Goal: Information Seeking & Learning: Find specific fact

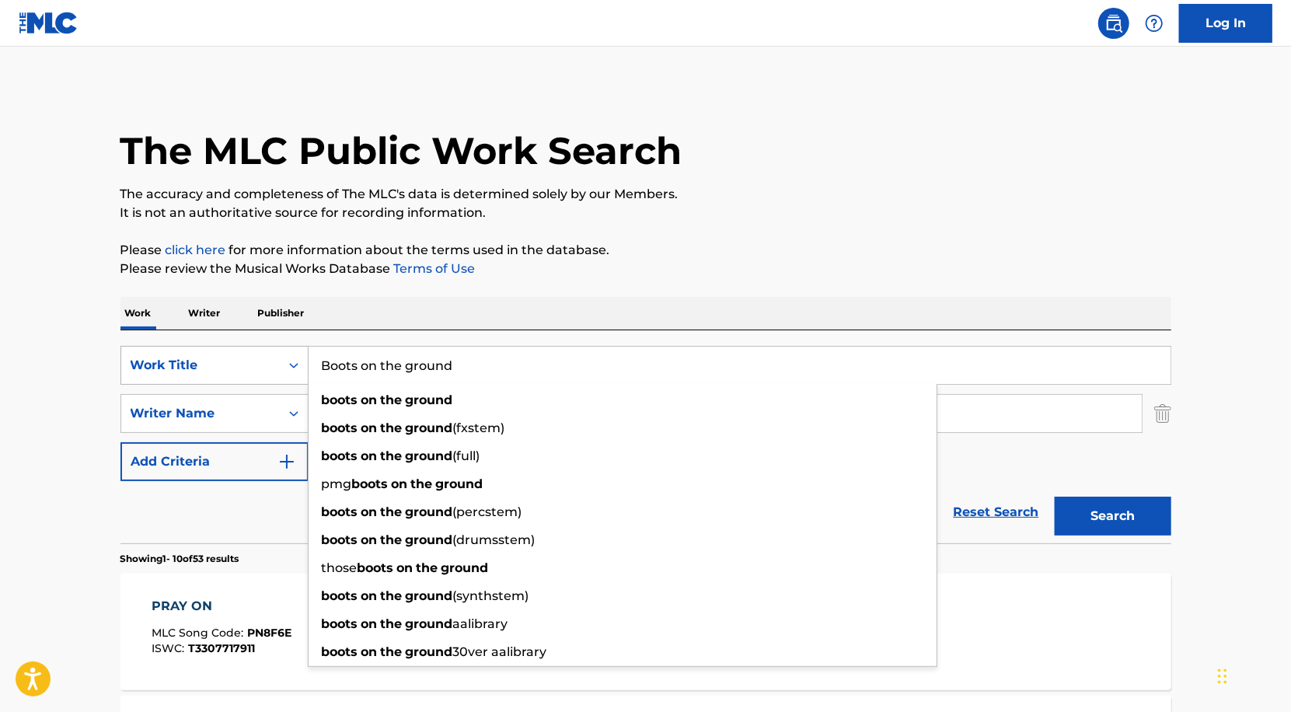
drag, startPoint x: 492, startPoint y: 370, endPoint x: 260, endPoint y: 368, distance: 231.6
click at [260, 368] on div "SearchWithCriteria7a38dc5d-e3ce-4c14-8abd-4058e2b0b695 Work Title Boots on the …" at bounding box center [645, 365] width 1051 height 39
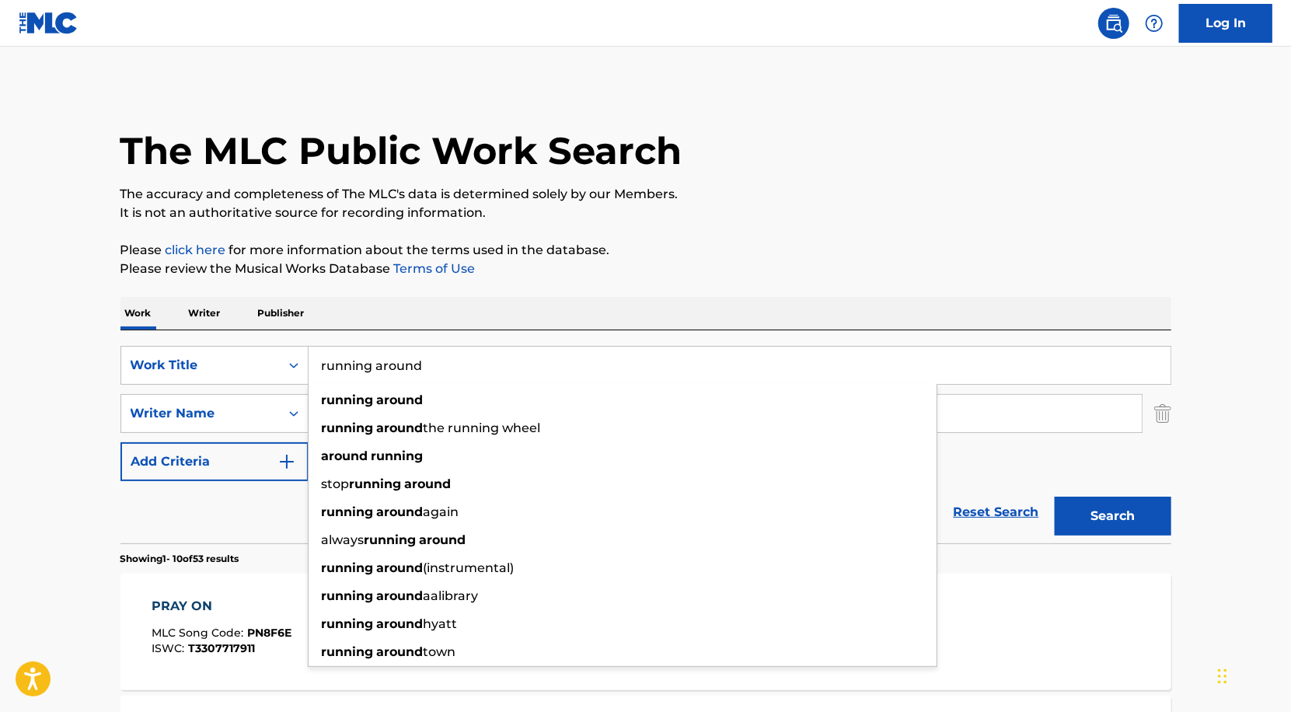
type input "running around"
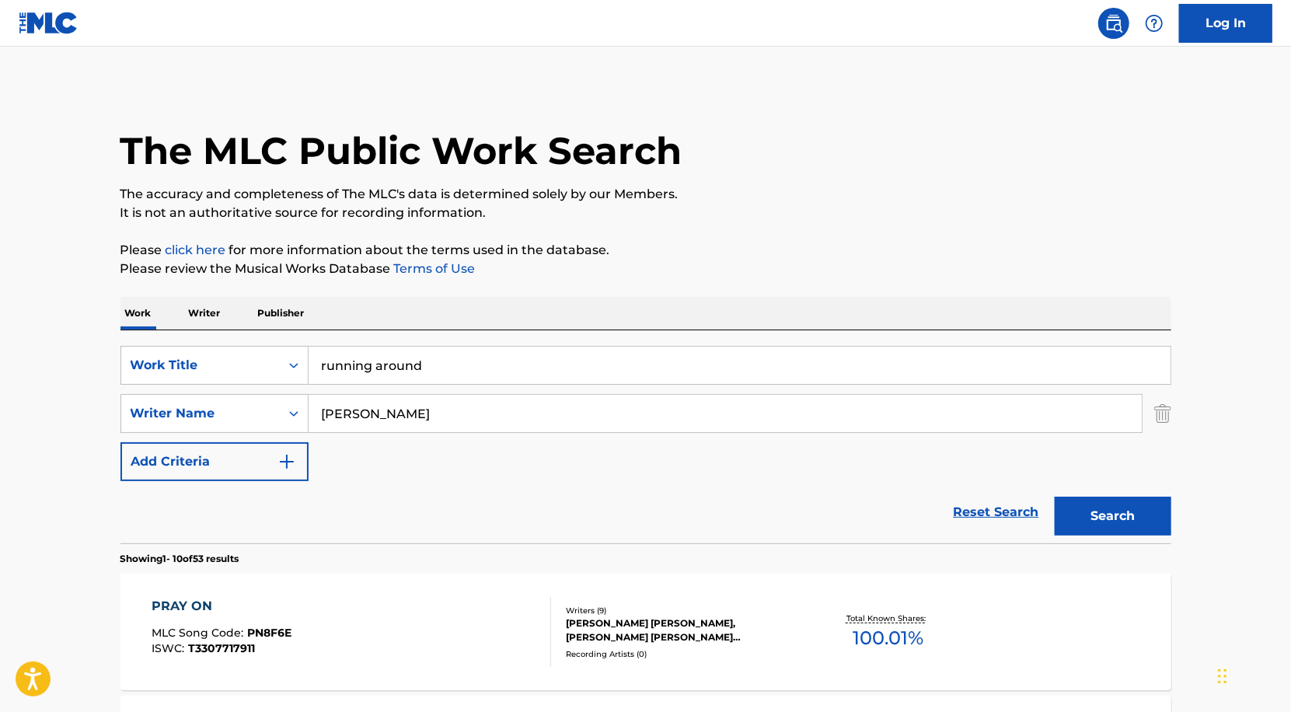
click at [423, 255] on p "Please click here for more information about the terms used in the database." at bounding box center [645, 250] width 1051 height 19
drag, startPoint x: 399, startPoint y: 420, endPoint x: 165, endPoint y: 412, distance: 234.0
click at [166, 412] on div "SearchWithCriteria41592708-cf3d-440f-b2fa-651a9d8f3d6d Writer Name [PERSON_NAME]" at bounding box center [645, 413] width 1051 height 39
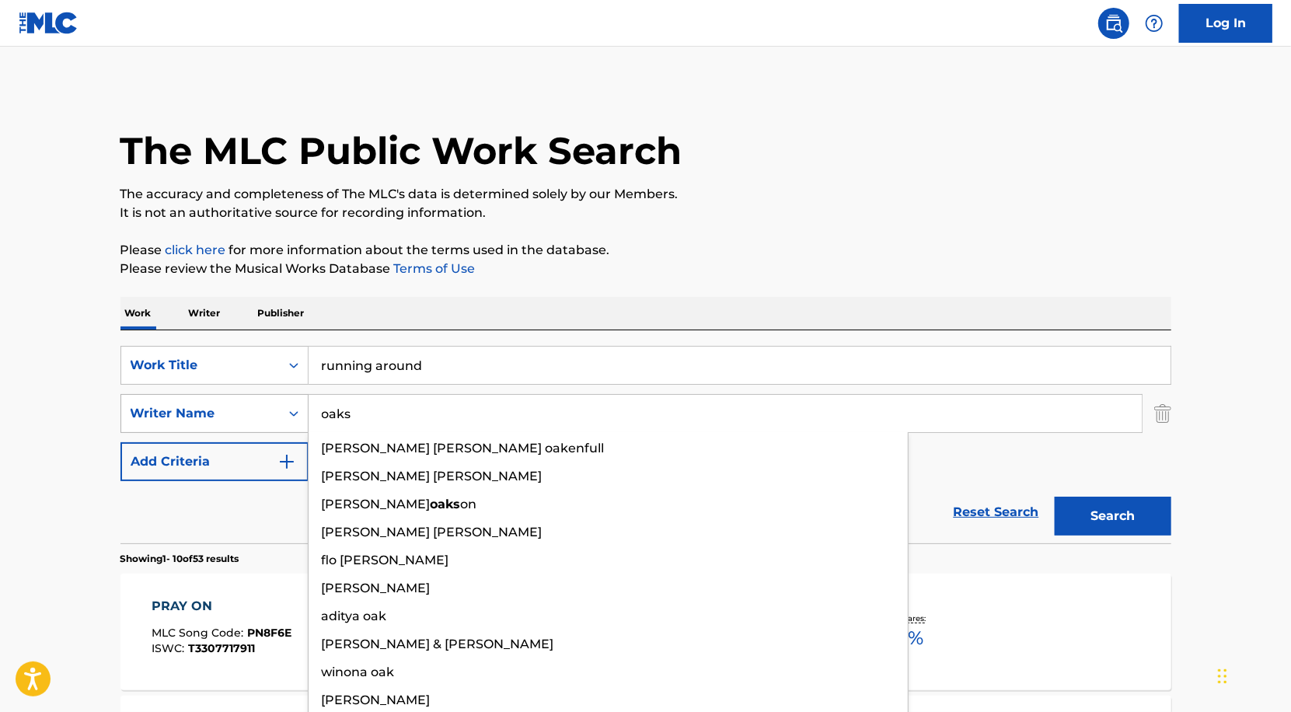
type input "oaks"
click at [1054, 497] on button "Search" at bounding box center [1112, 516] width 117 height 39
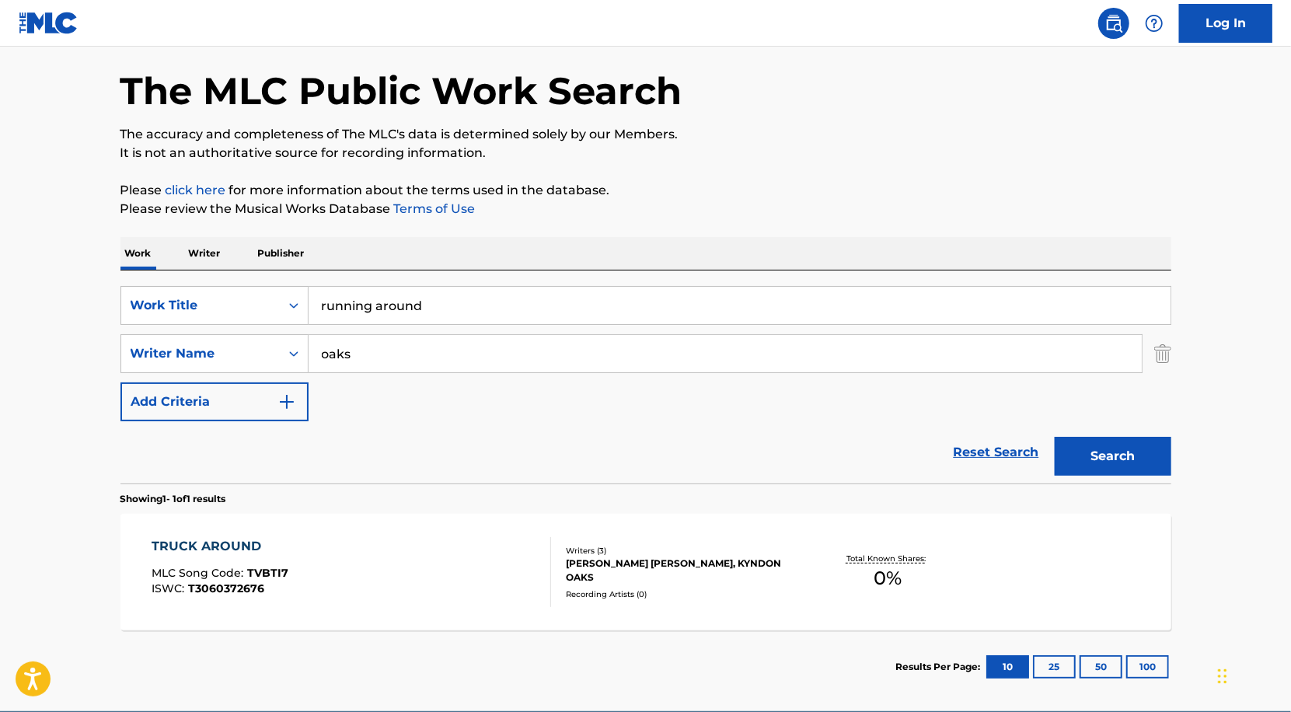
scroll to position [133, 0]
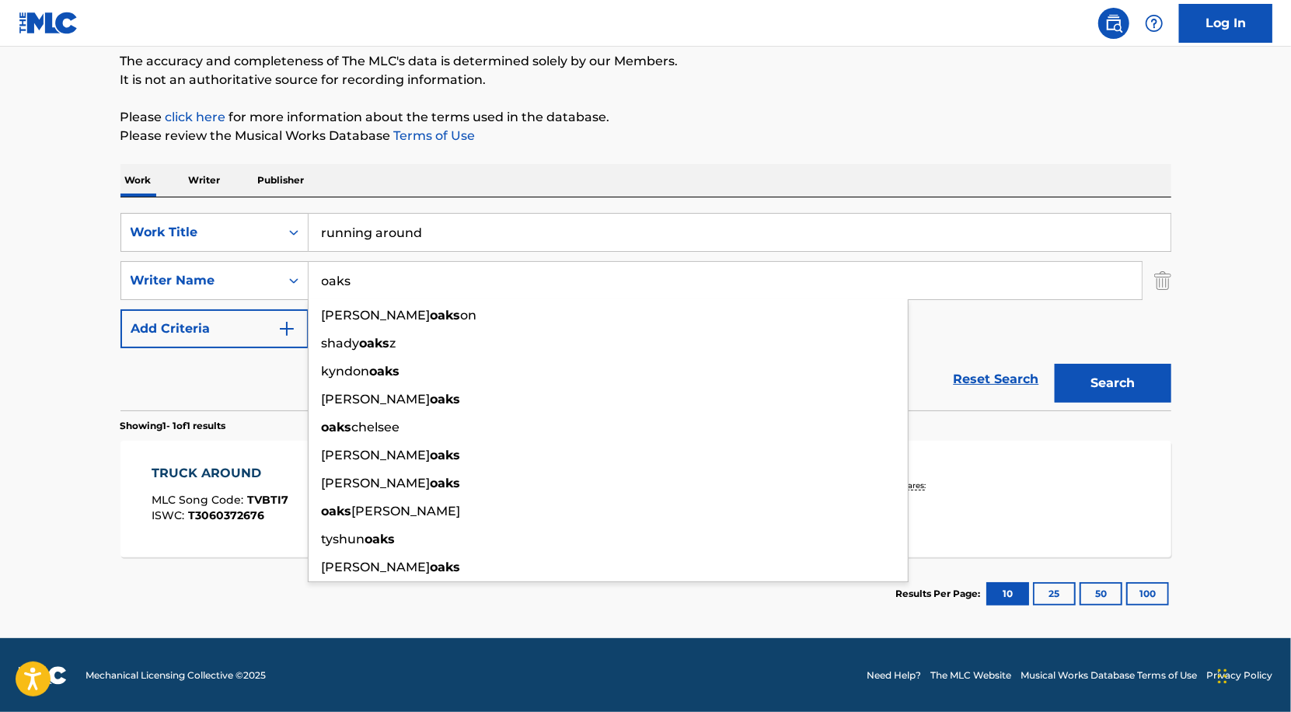
drag, startPoint x: 402, startPoint y: 274, endPoint x: 308, endPoint y: 274, distance: 93.2
click at [308, 274] on input "oaks" at bounding box center [724, 280] width 833 height 37
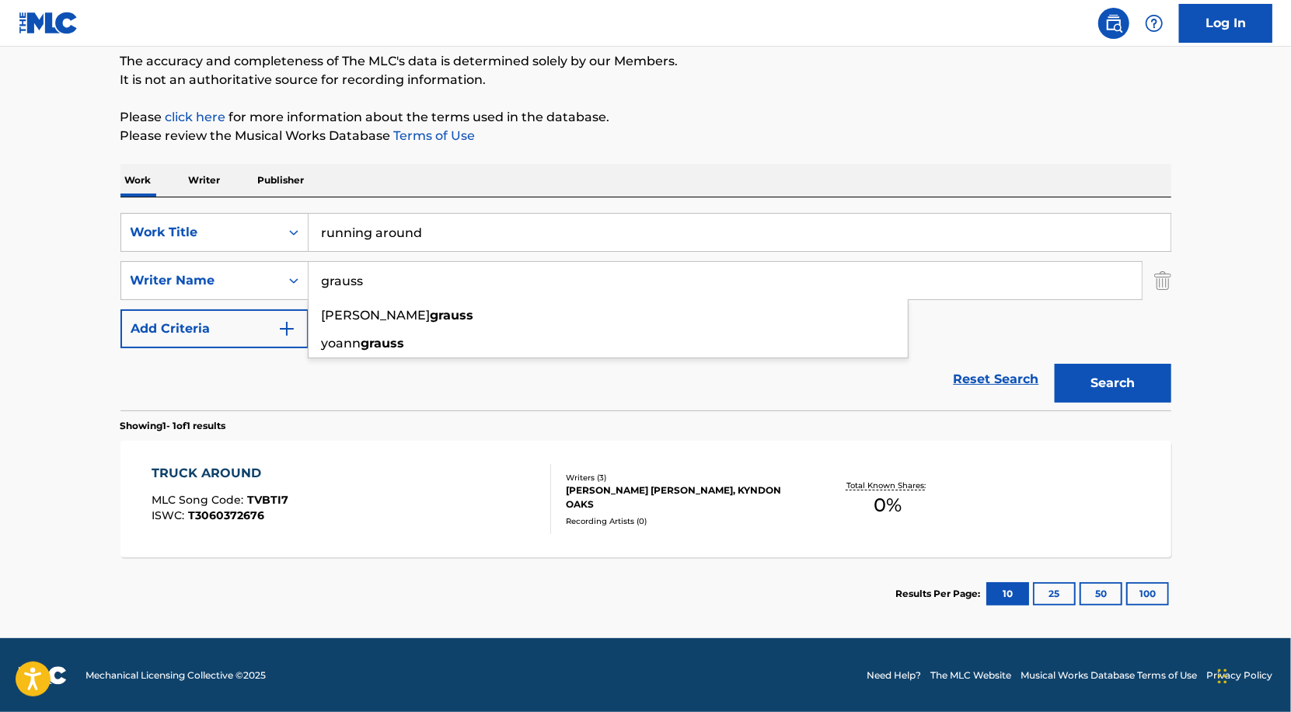
type input "grauss"
click at [525, 391] on div "Reset Search Search" at bounding box center [645, 379] width 1051 height 62
click at [1110, 389] on button "Search" at bounding box center [1112, 383] width 117 height 39
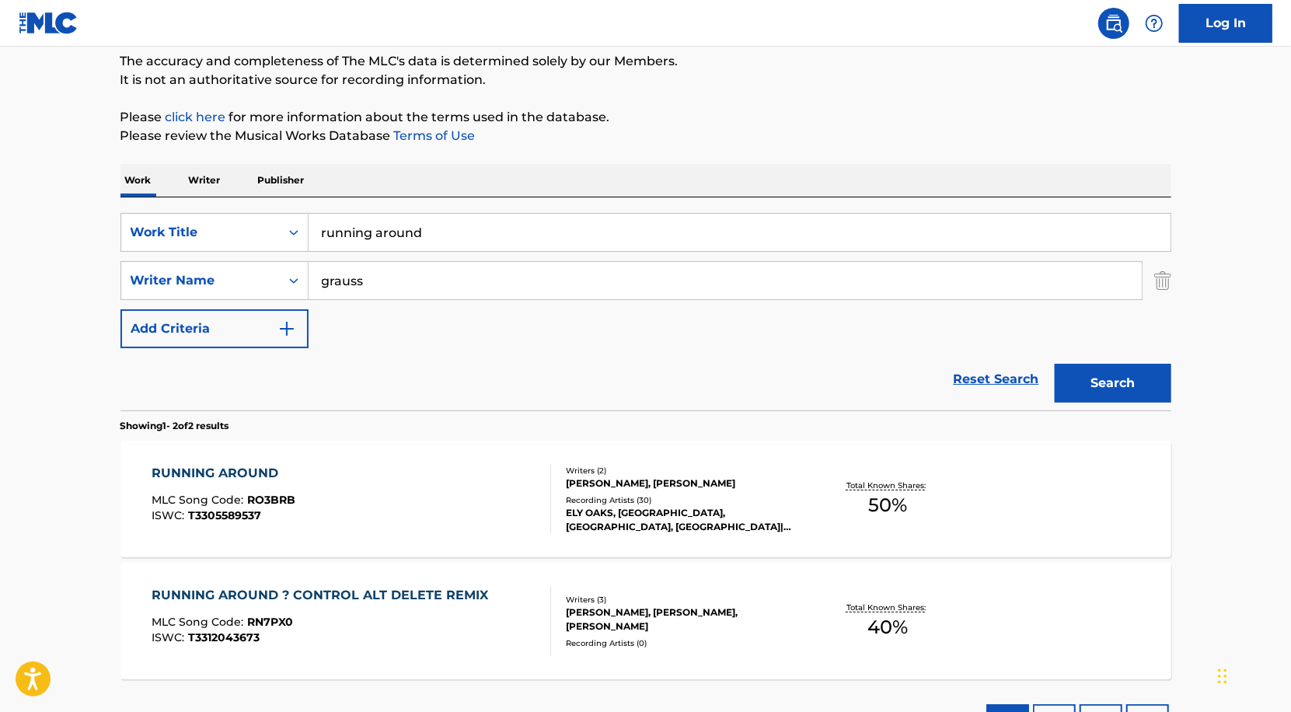
click at [706, 497] on div "Recording Artists ( 30 )" at bounding box center [683, 500] width 235 height 12
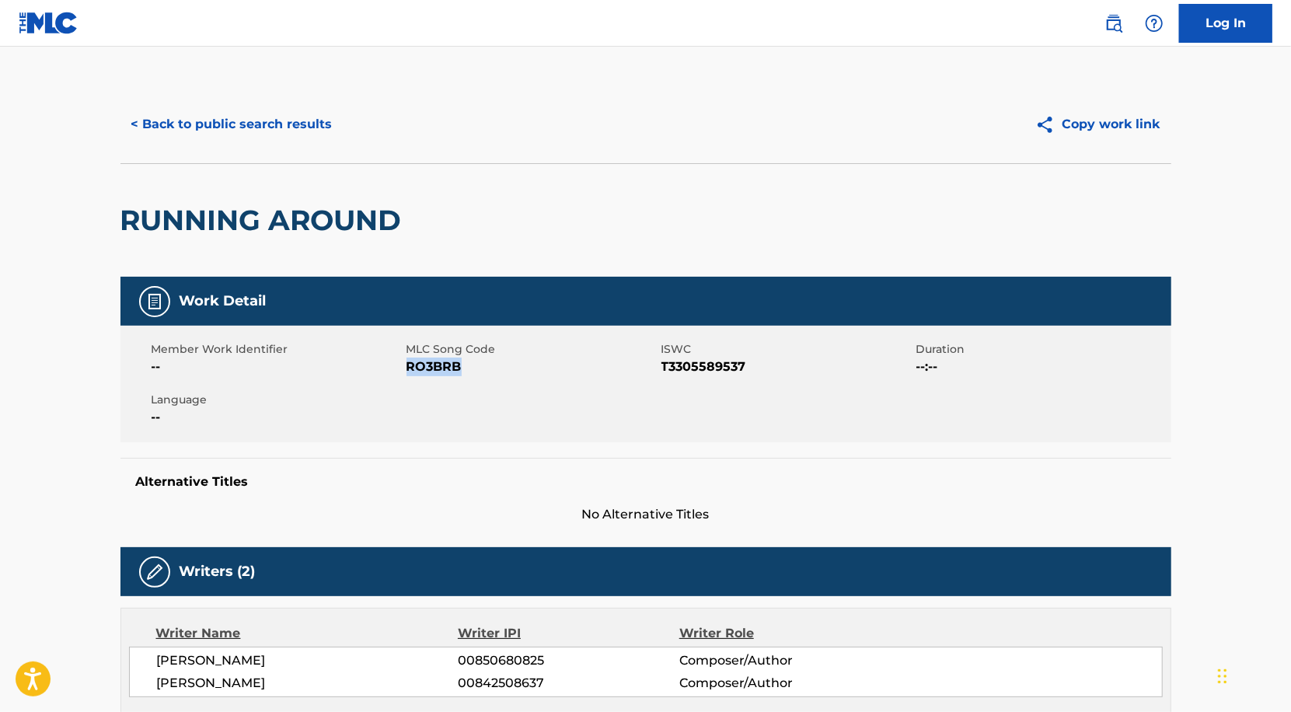
drag, startPoint x: 407, startPoint y: 365, endPoint x: 512, endPoint y: 366, distance: 104.9
click at [512, 366] on span "RO3BRB" at bounding box center [531, 366] width 251 height 19
copy span "RO3BRB"
click at [249, 131] on button "< Back to public search results" at bounding box center [231, 124] width 223 height 39
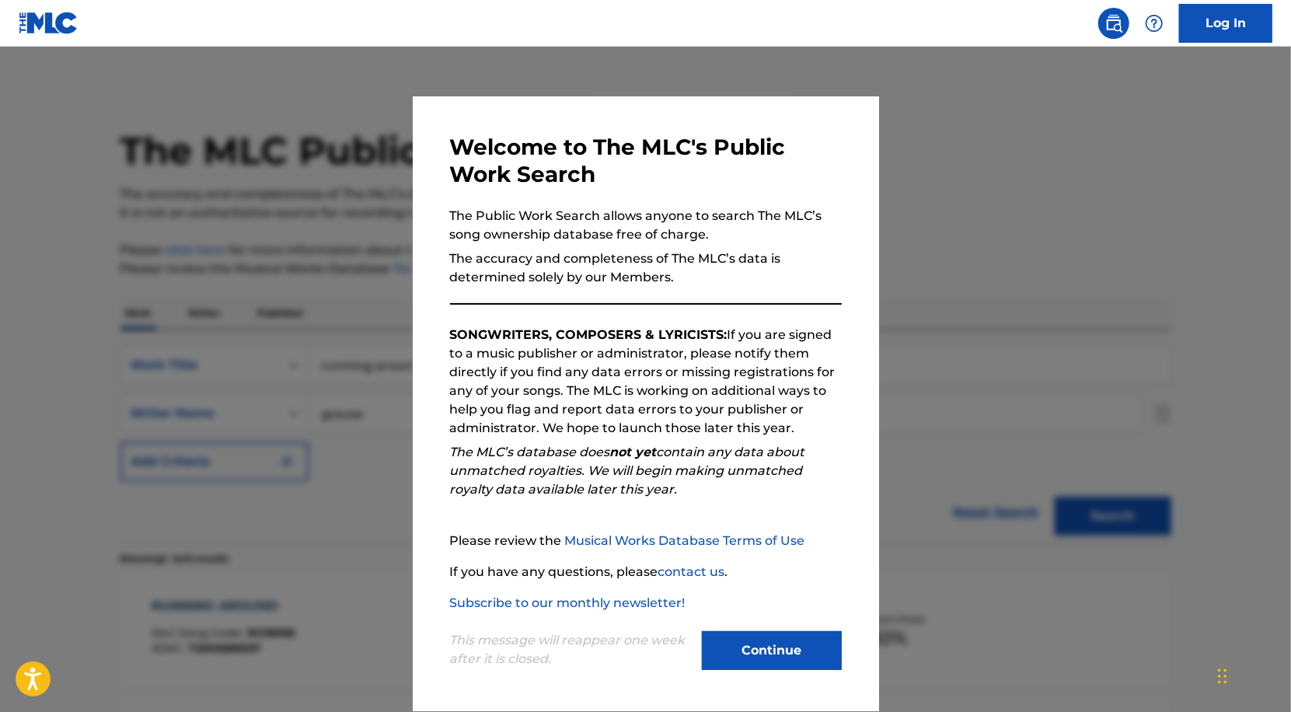
scroll to position [133, 0]
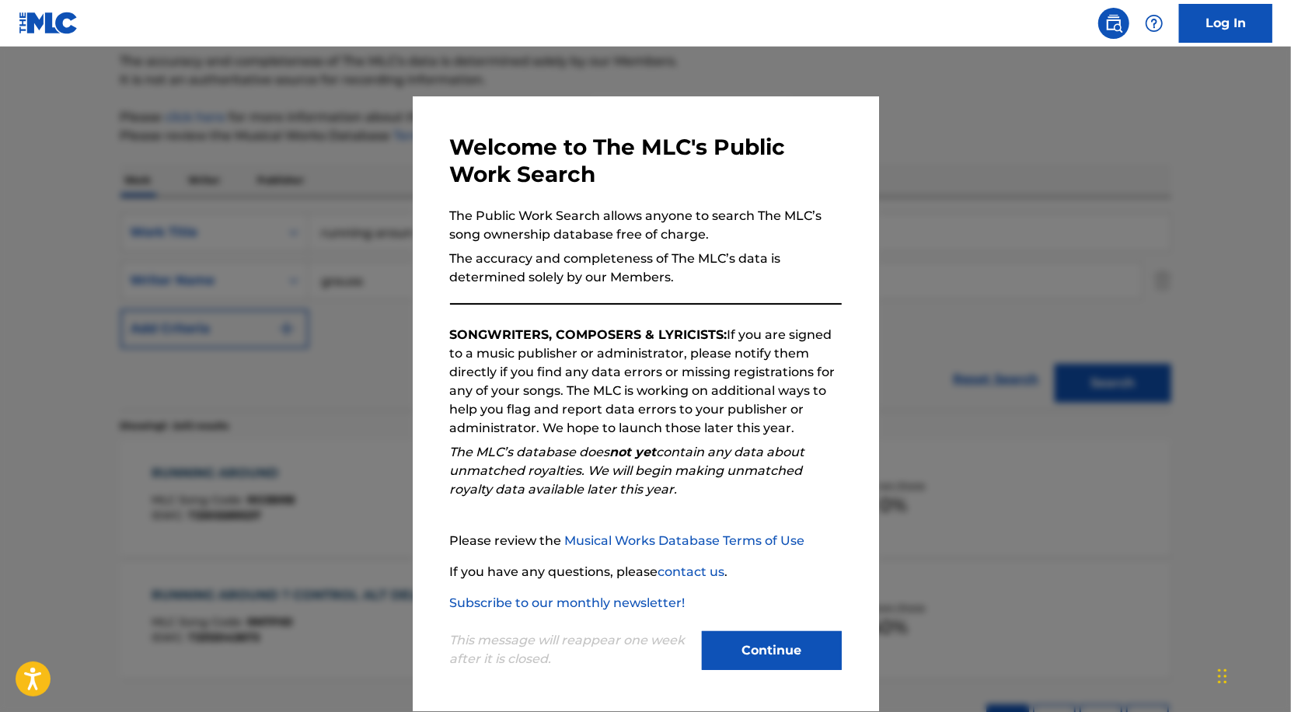
click at [772, 643] on button "Continue" at bounding box center [772, 650] width 140 height 39
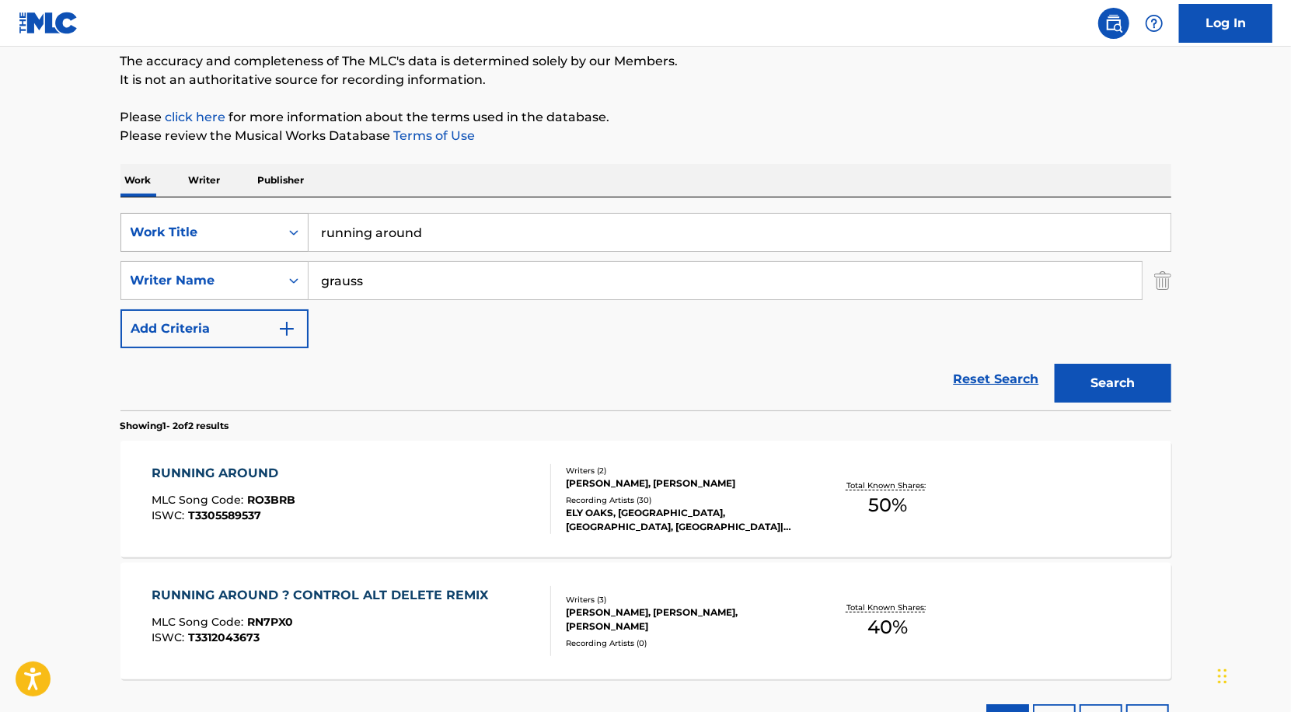
drag, startPoint x: 427, startPoint y: 228, endPoint x: 268, endPoint y: 229, distance: 159.3
click at [268, 229] on div "SearchWithCriteria7a38dc5d-e3ce-4c14-8abd-4058e2b0b695 Work Title running around" at bounding box center [645, 232] width 1051 height 39
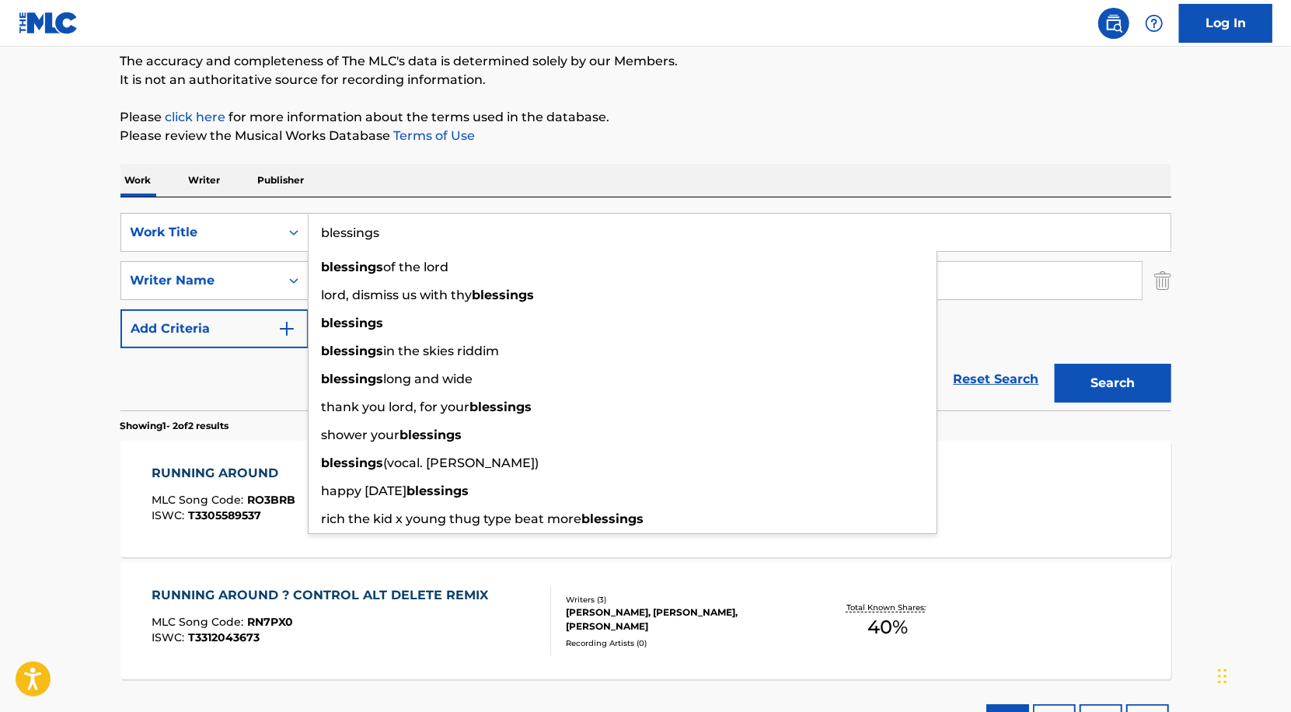
type input "blessings"
click at [674, 138] on p "Please review the Musical Works Database Terms of Use" at bounding box center [645, 136] width 1051 height 19
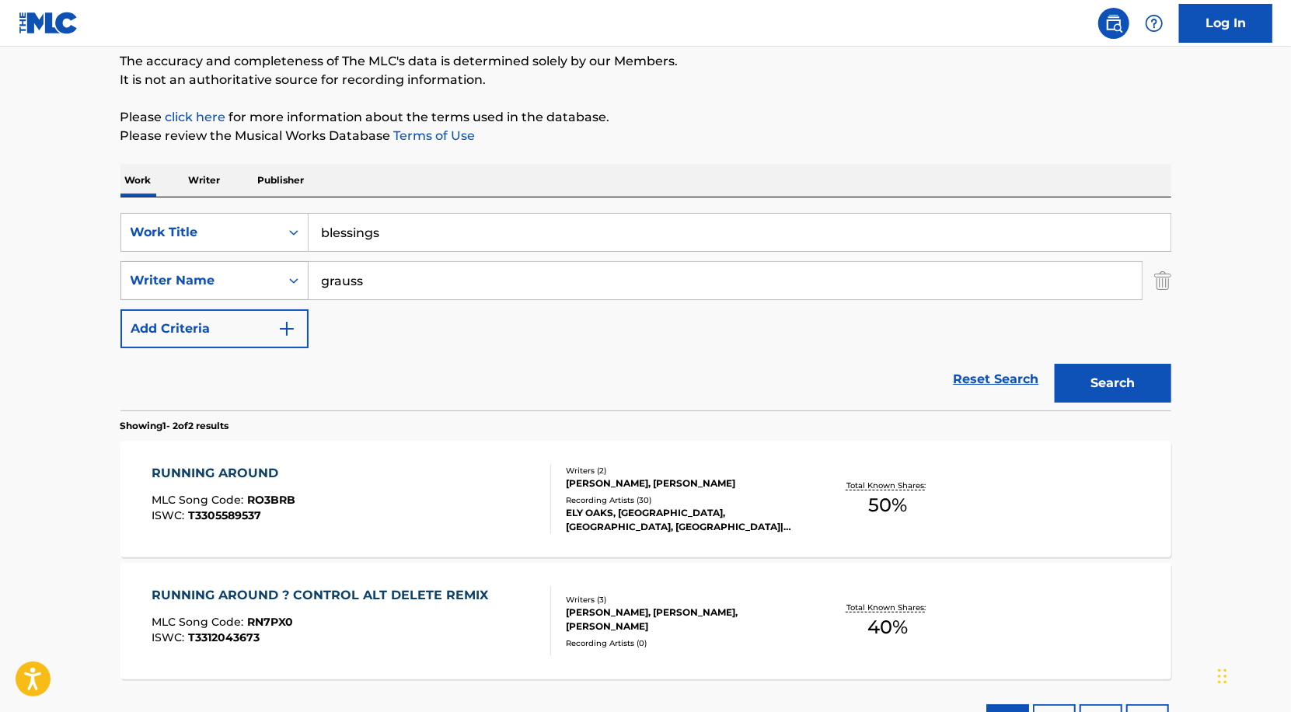
drag, startPoint x: 417, startPoint y: 281, endPoint x: 285, endPoint y: 282, distance: 132.1
click at [285, 282] on div "SearchWithCriteria41592708-cf3d-440f-b2fa-651a9d8f3d6d Writer Name grauss" at bounding box center [645, 280] width 1051 height 39
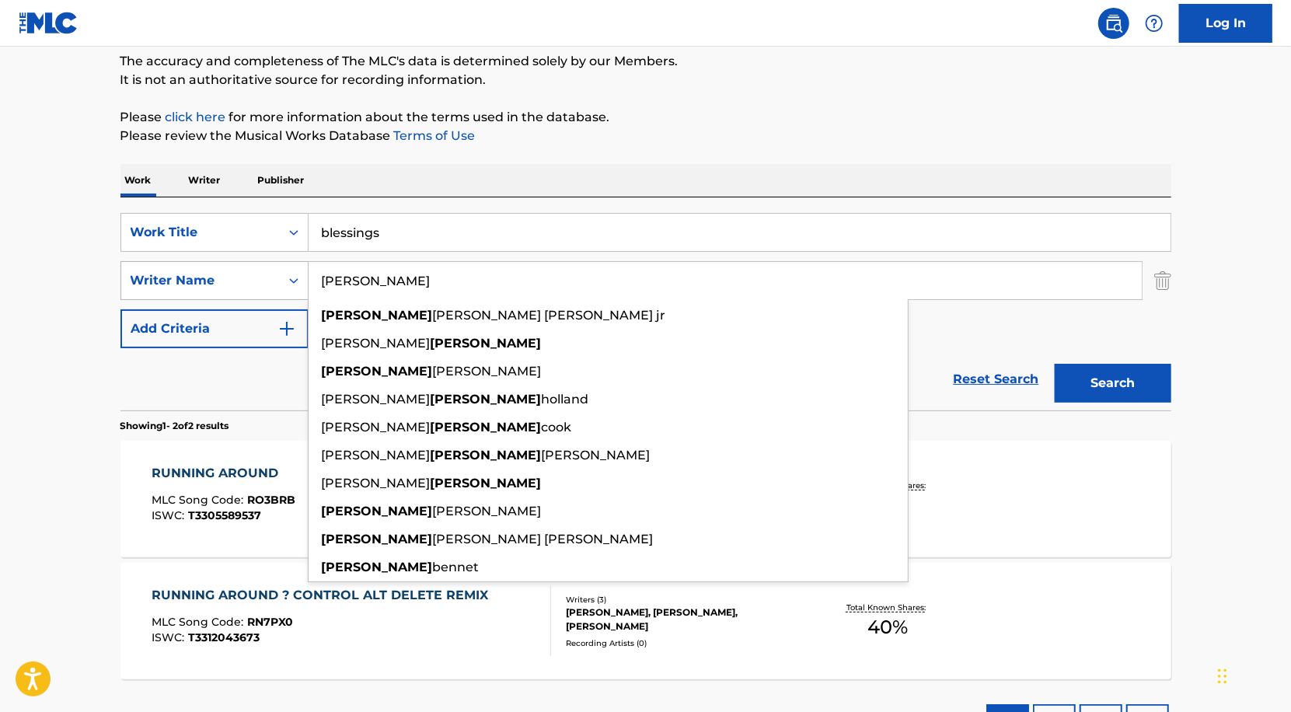
type input "[PERSON_NAME]"
click at [1054, 364] on button "Search" at bounding box center [1112, 383] width 117 height 39
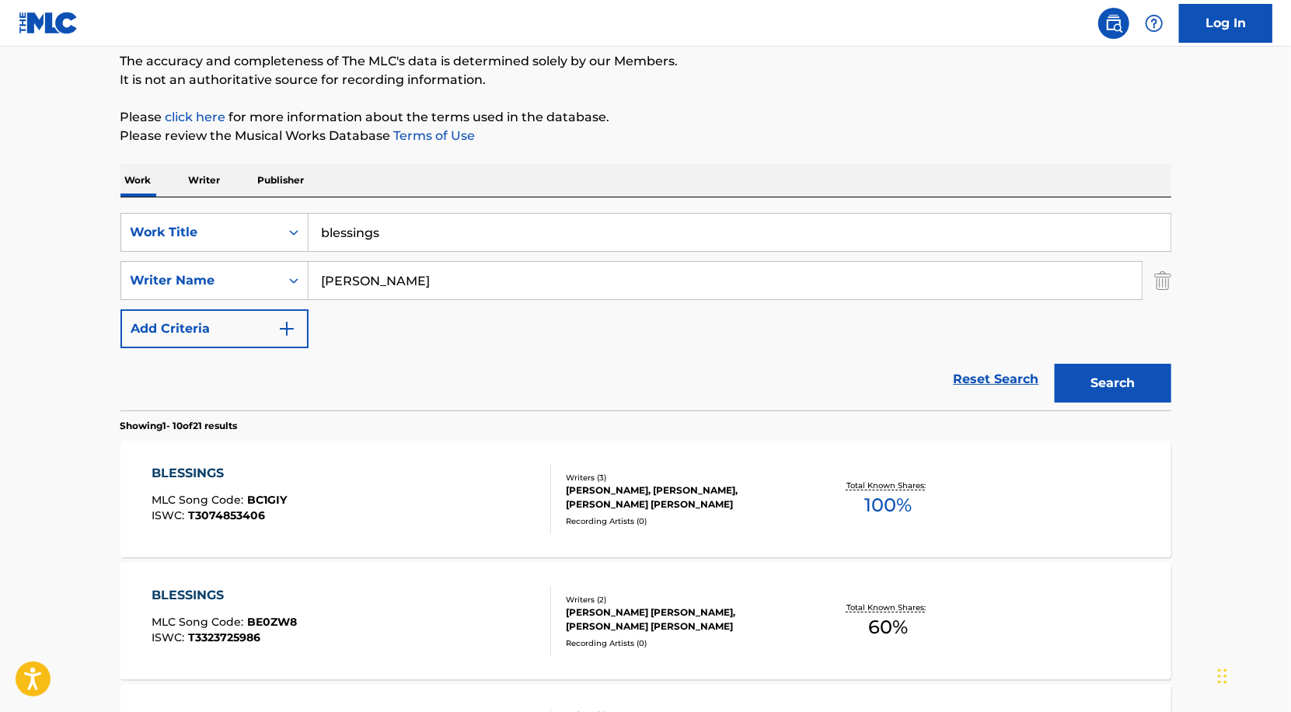
click at [629, 606] on div "[PERSON_NAME] [PERSON_NAME], [PERSON_NAME] [PERSON_NAME]" at bounding box center [683, 619] width 235 height 28
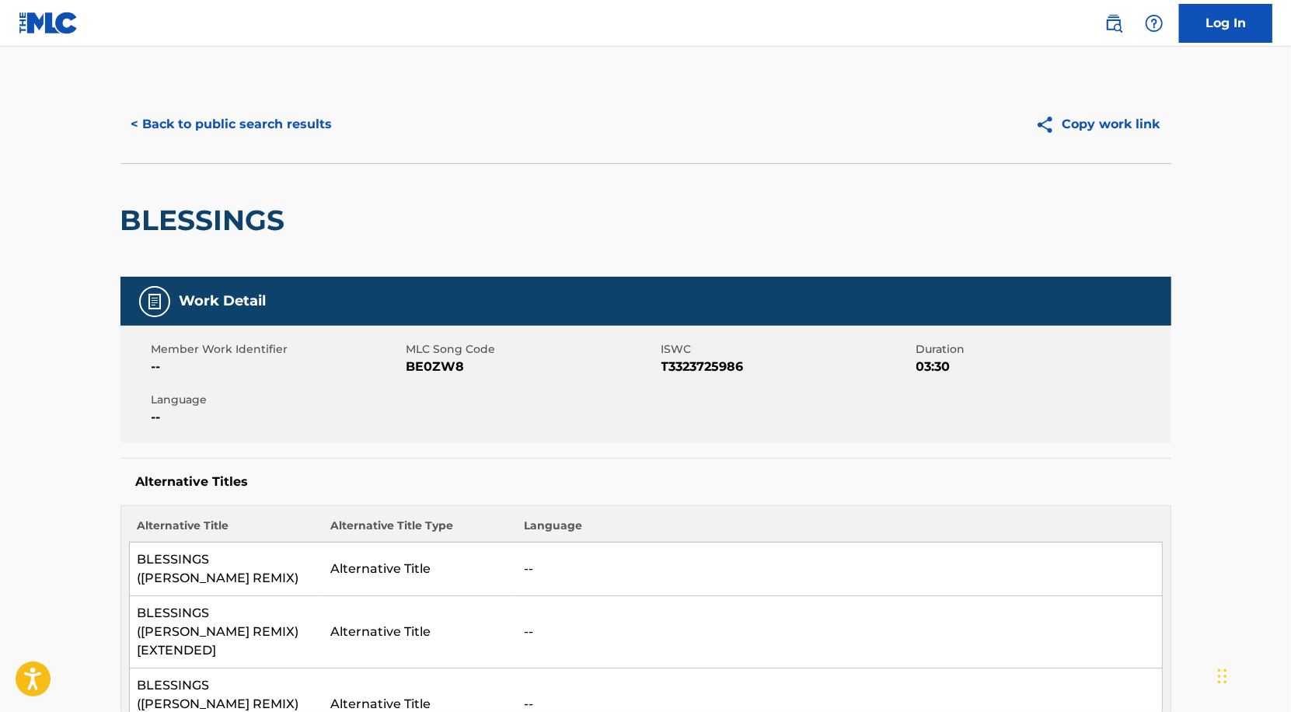
click at [250, 127] on button "< Back to public search results" at bounding box center [231, 124] width 223 height 39
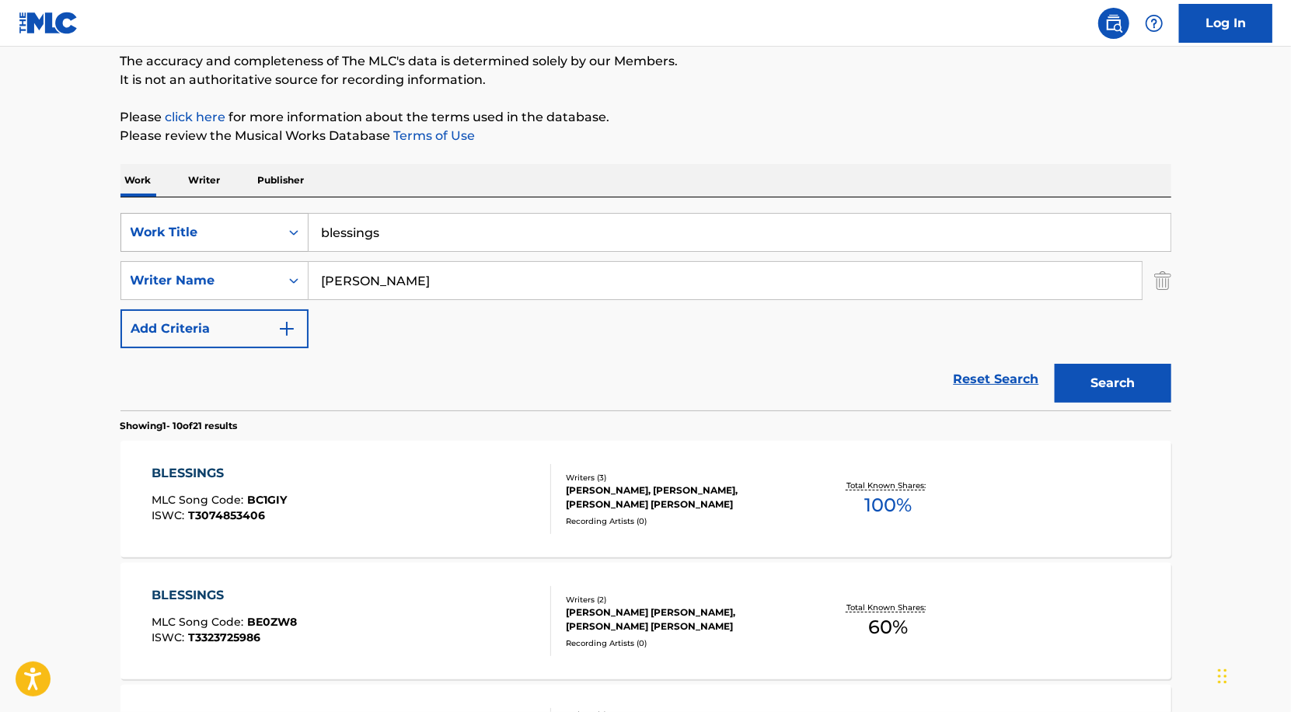
drag, startPoint x: 383, startPoint y: 235, endPoint x: 125, endPoint y: 235, distance: 258.0
click at [125, 235] on div "SearchWithCriteria7a38dc5d-e3ce-4c14-8abd-4058e2b0b695 Work Title blessings" at bounding box center [645, 232] width 1051 height 39
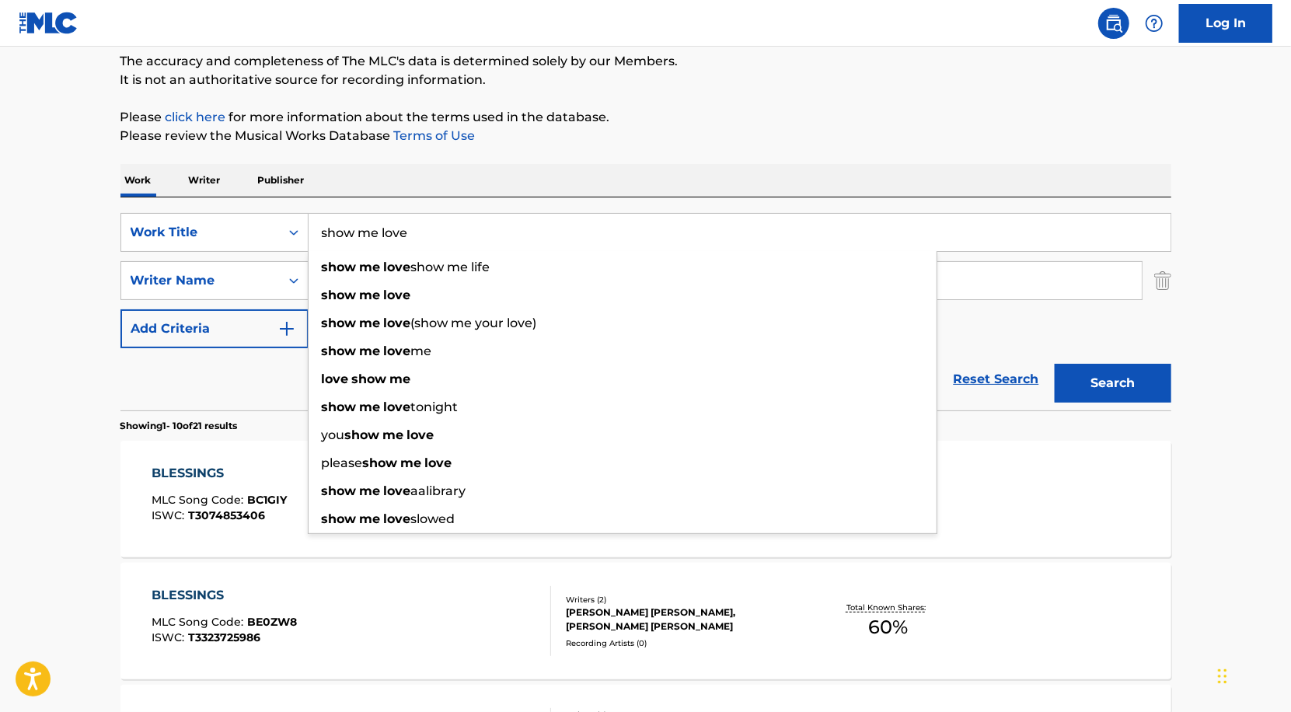
type input "show me love"
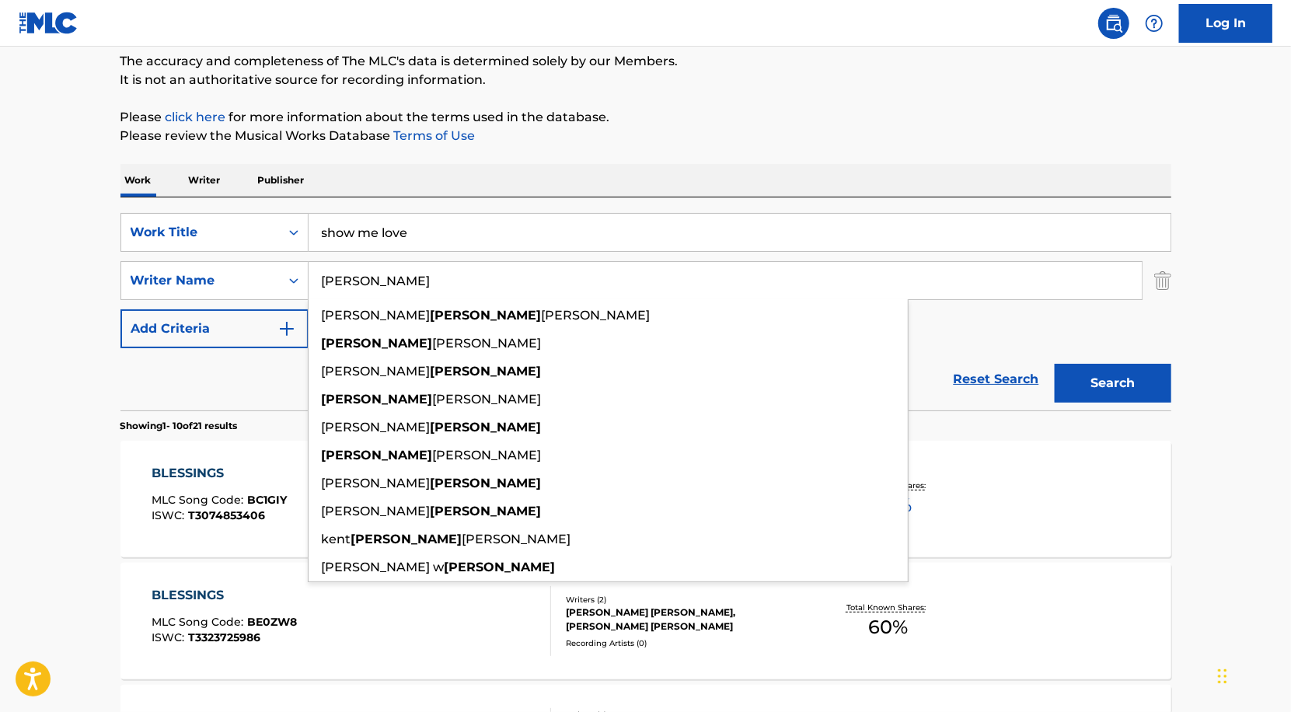
drag, startPoint x: 430, startPoint y: 291, endPoint x: 264, endPoint y: 258, distance: 169.6
click at [264, 258] on div "SearchWithCriteria7a38dc5d-e3ce-4c14-8abd-4058e2b0b695 Work Title show me love …" at bounding box center [645, 280] width 1051 height 135
paste input "[PERSON_NAME]"
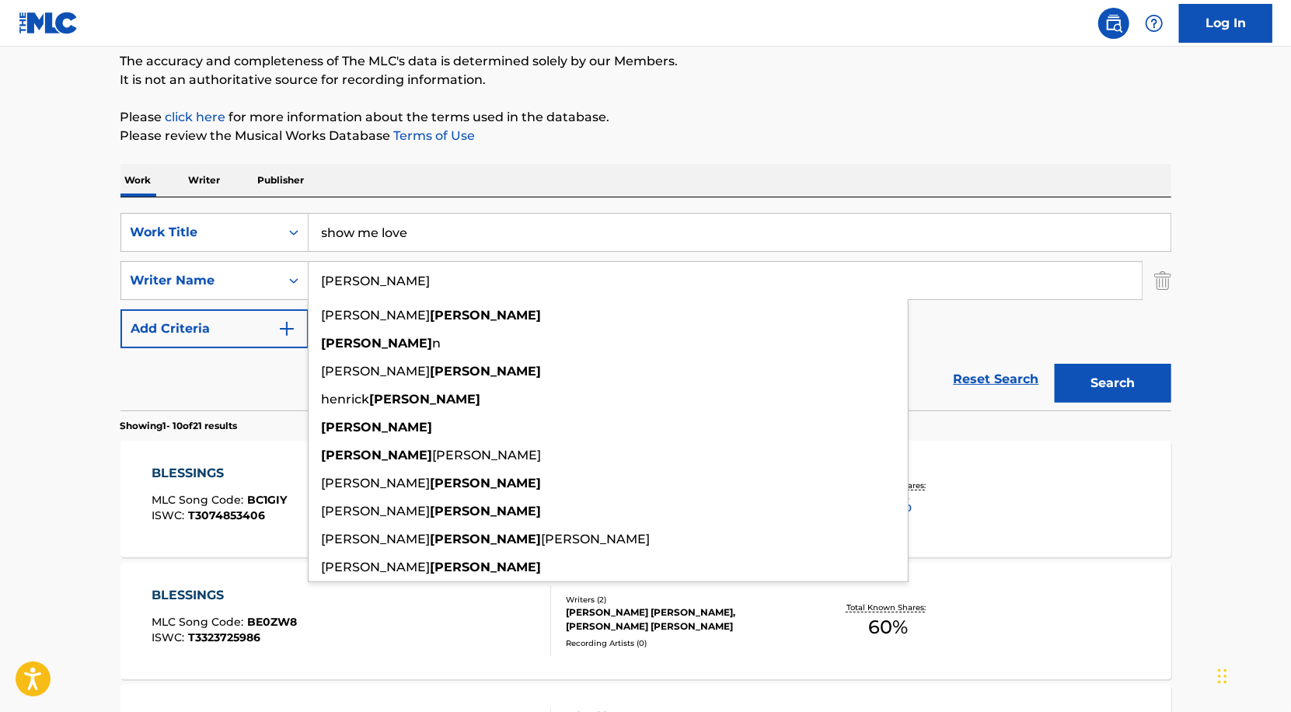
click at [1010, 291] on input "[PERSON_NAME]" at bounding box center [724, 280] width 833 height 37
type input "[PERSON_NAME]"
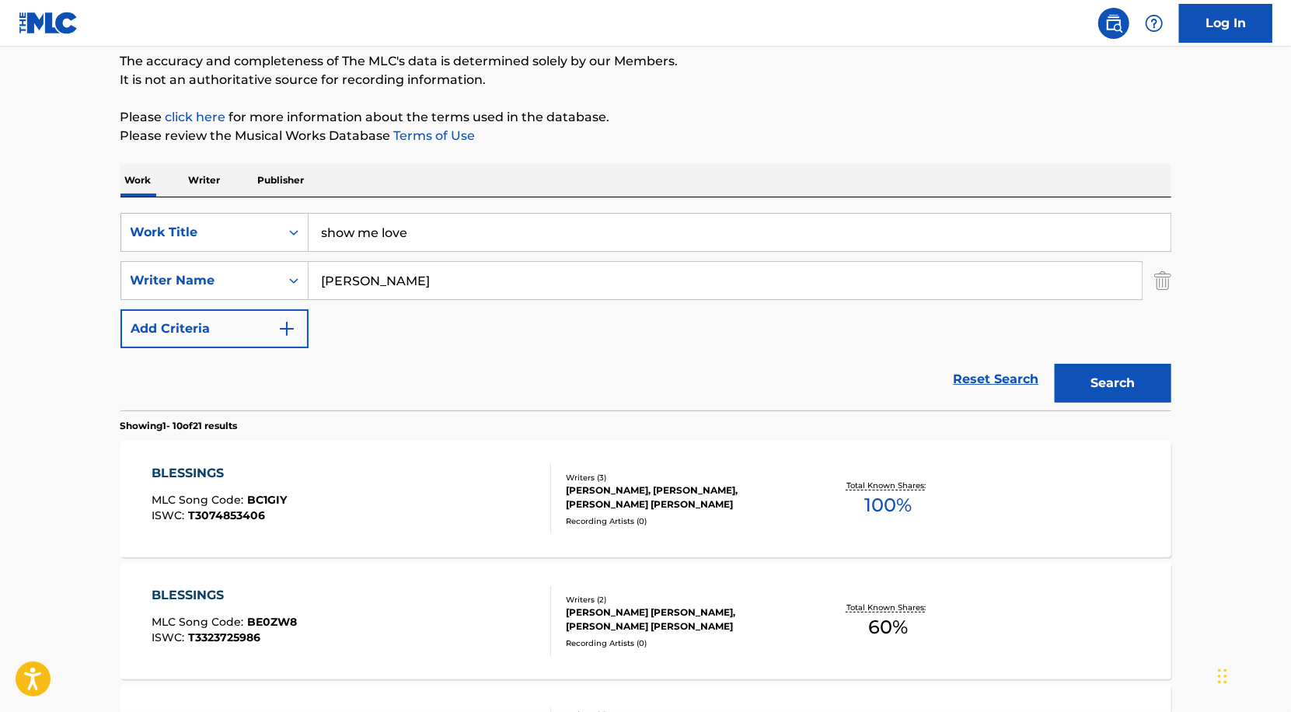
click at [1007, 322] on div "SearchWithCriteria7a38dc5d-e3ce-4c14-8abd-4058e2b0b695 Work Title show me love …" at bounding box center [645, 280] width 1051 height 135
click at [1129, 382] on button "Search" at bounding box center [1112, 383] width 117 height 39
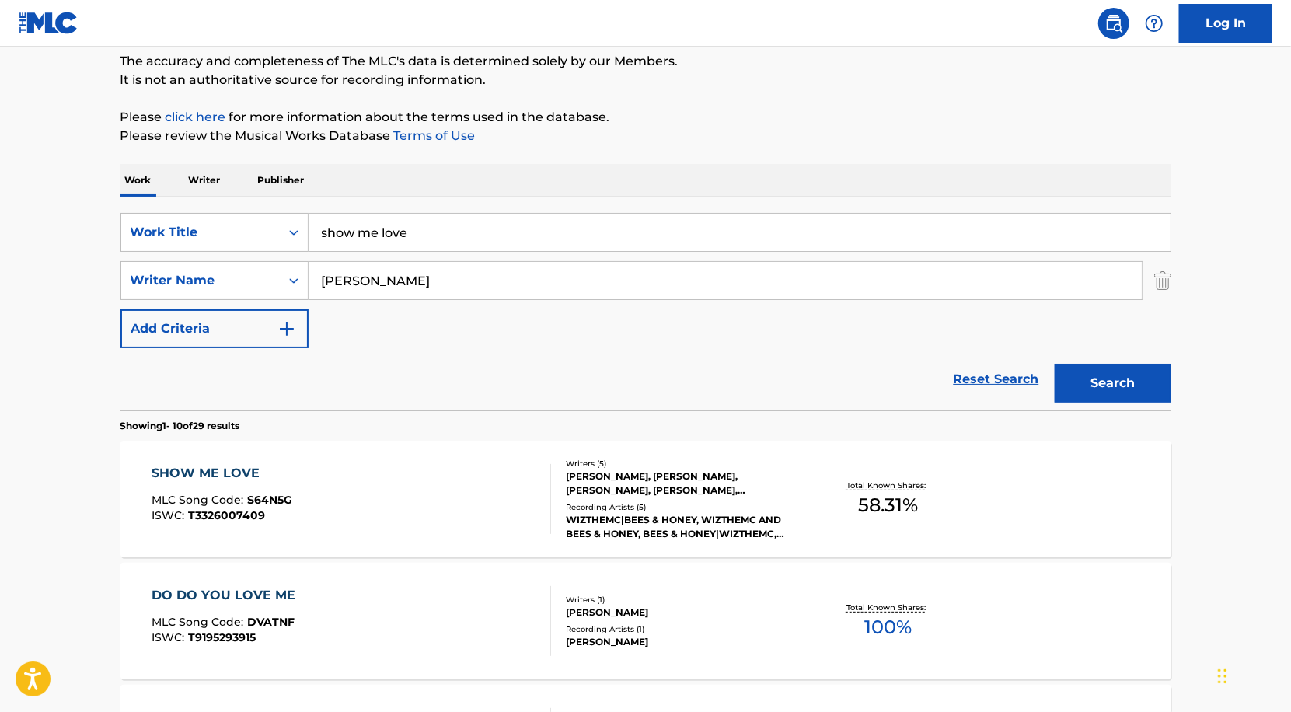
click at [688, 518] on div "WIZTHEMC|BEES & HONEY, WIZTHEMC AND BEES & HONEY, BEES & HONEY|WIZTHEMC, WIZTHE…" at bounding box center [683, 527] width 235 height 28
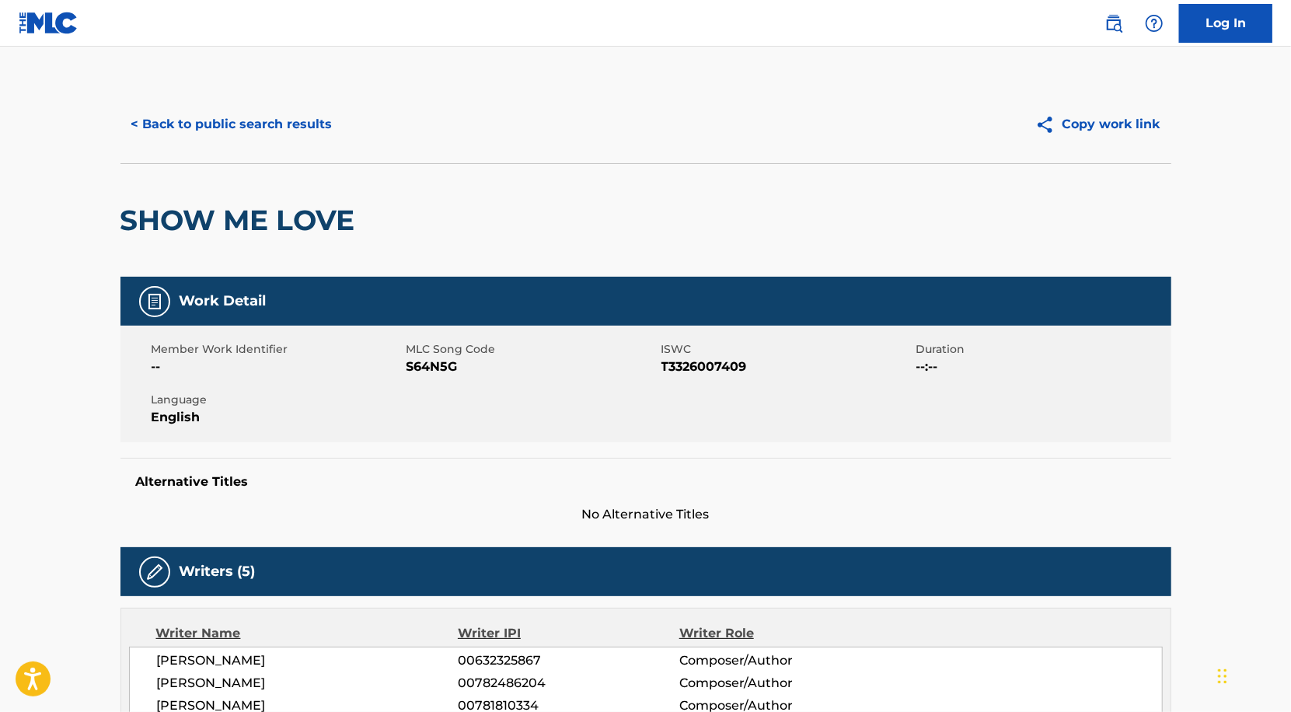
click at [201, 130] on button "< Back to public search results" at bounding box center [231, 124] width 223 height 39
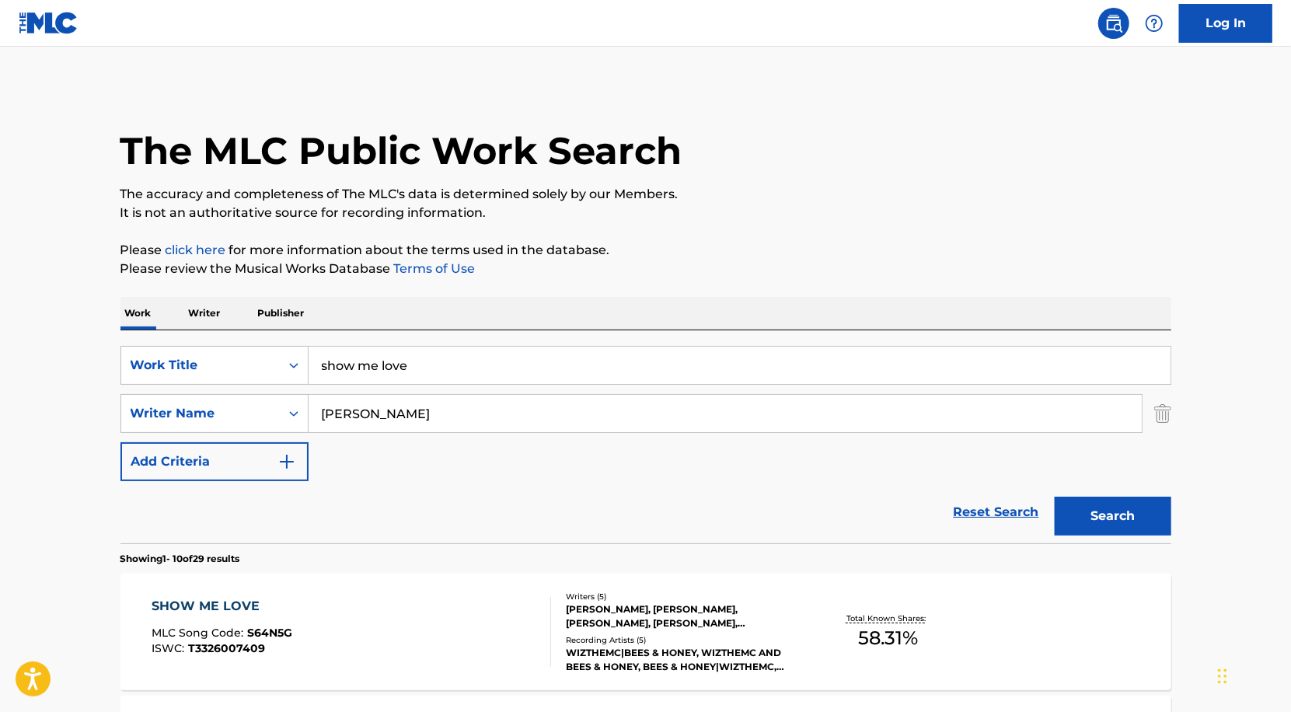
scroll to position [133, 0]
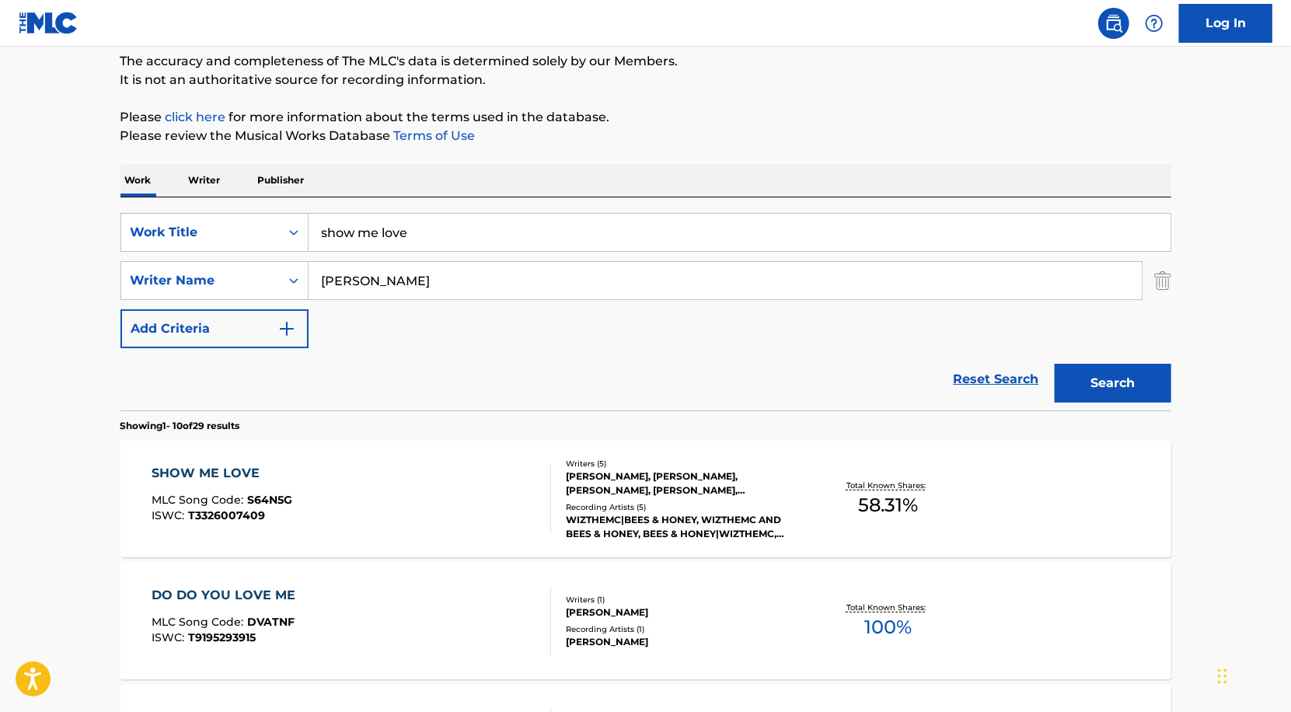
click at [444, 237] on input "show me love" at bounding box center [739, 232] width 862 height 37
type input "show me love ([PERSON_NAME]'s version)"
click at [1054, 364] on button "Search" at bounding box center [1112, 383] width 117 height 39
click at [670, 506] on div "Recording Artists ( 5 )" at bounding box center [683, 507] width 235 height 12
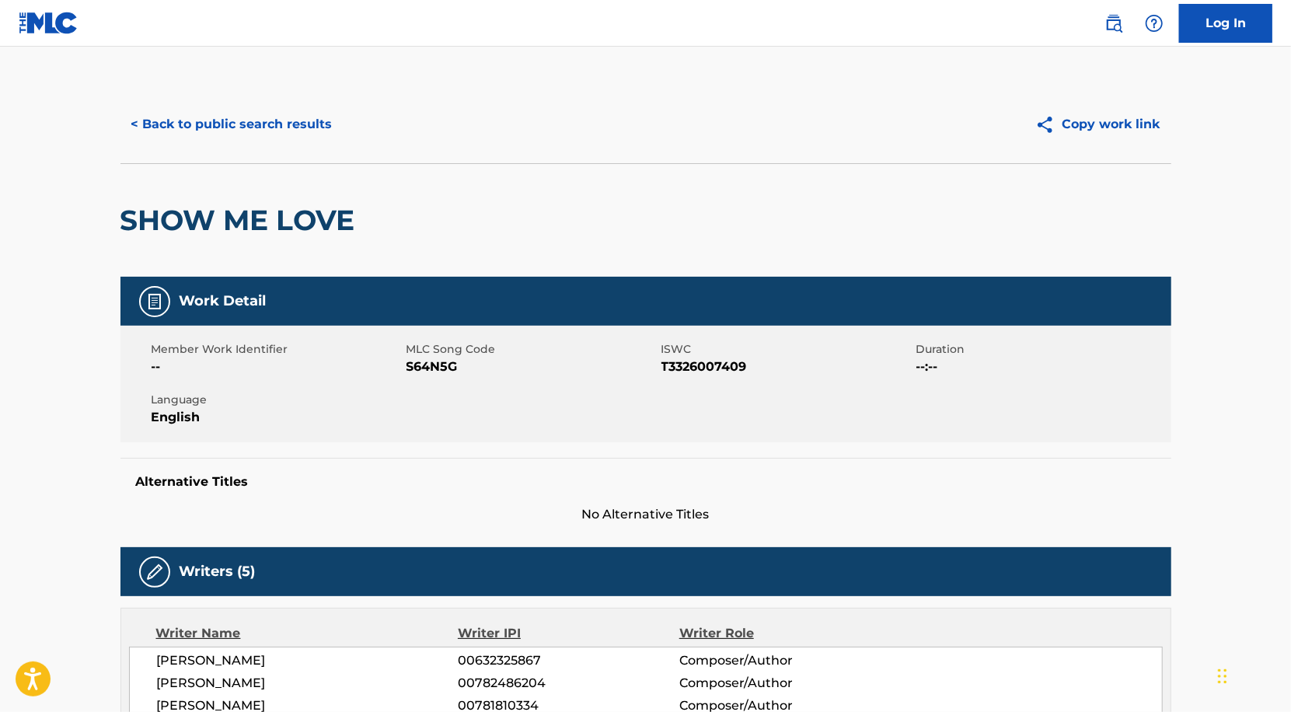
drag, startPoint x: 406, startPoint y: 366, endPoint x: 468, endPoint y: 366, distance: 62.2
click at [468, 366] on span "S64N5G" at bounding box center [531, 366] width 251 height 19
drag, startPoint x: 406, startPoint y: 364, endPoint x: 461, endPoint y: 364, distance: 55.2
click at [461, 364] on span "S64N5G" at bounding box center [531, 366] width 251 height 19
click at [461, 365] on span "S64N5G" at bounding box center [531, 366] width 251 height 19
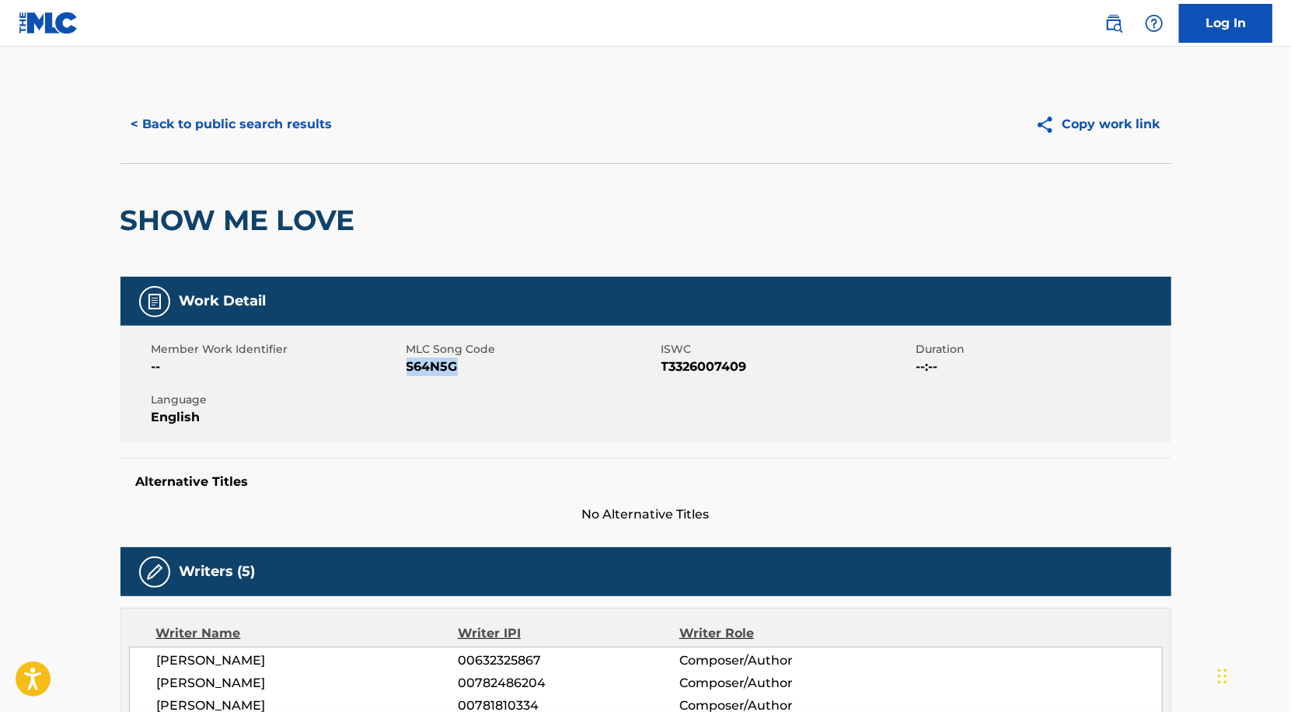
drag, startPoint x: 407, startPoint y: 362, endPoint x: 463, endPoint y: 362, distance: 55.9
click at [463, 362] on span "S64N5G" at bounding box center [531, 366] width 251 height 19
copy span "S64N5G"
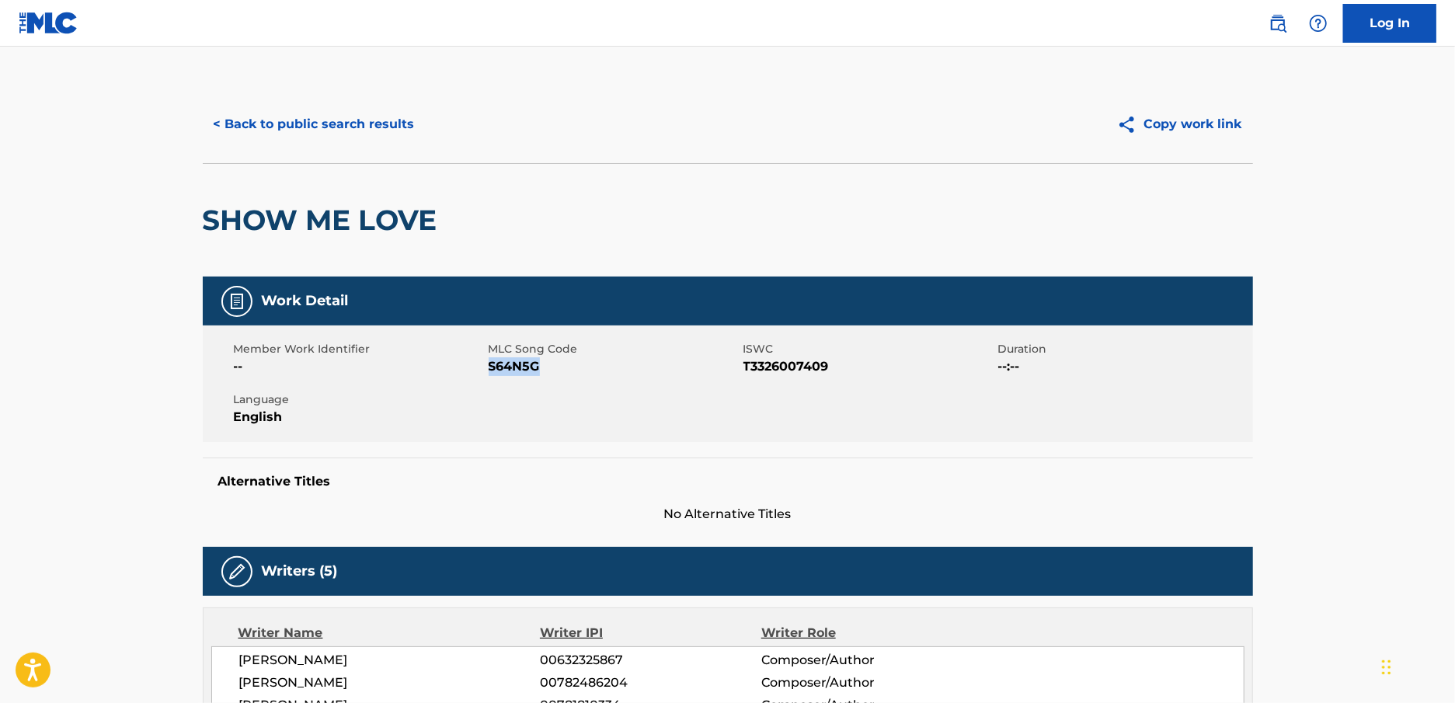
click at [346, 127] on button "< Back to public search results" at bounding box center [314, 124] width 223 height 39
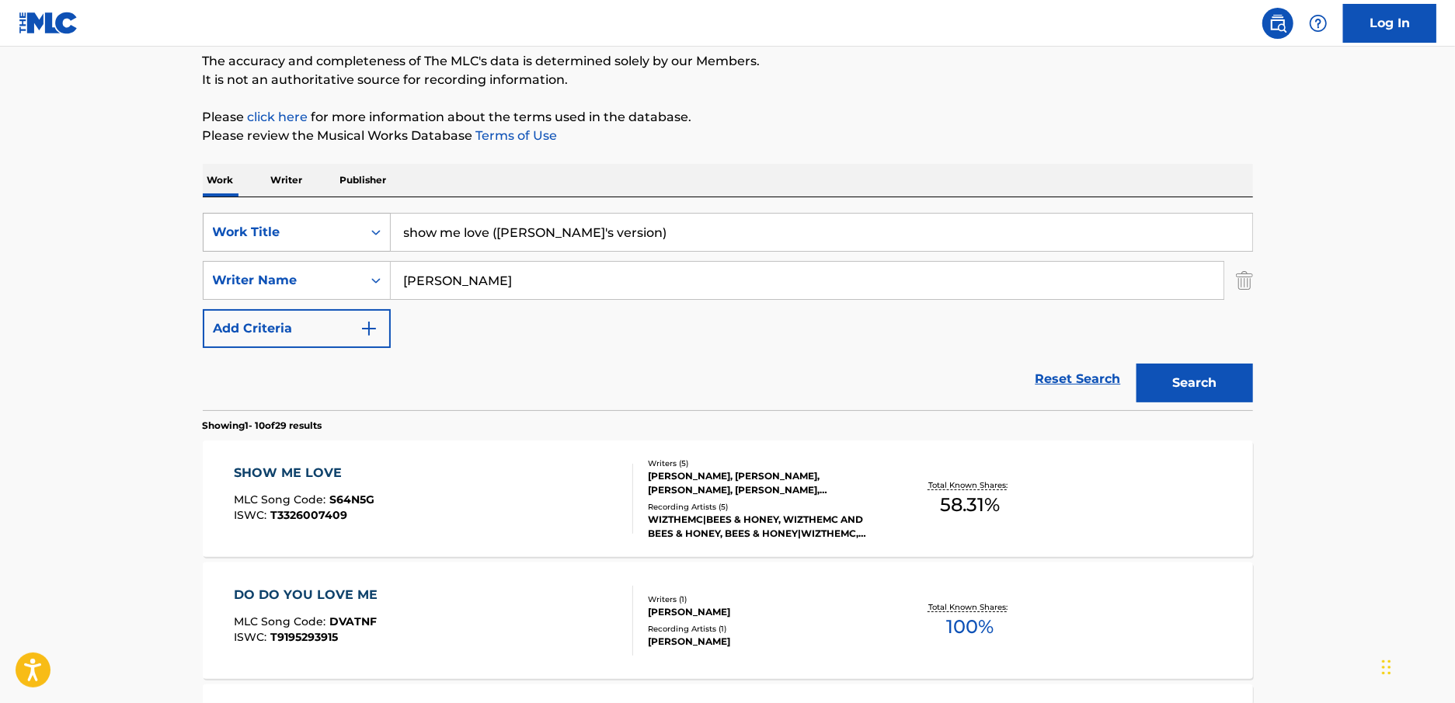
drag, startPoint x: 606, startPoint y: 232, endPoint x: 264, endPoint y: 233, distance: 341.9
click at [265, 233] on div "SearchWithCriteria7a38dc5d-e3ce-4c14-8abd-4058e2b0b695 Work Title show me love …" at bounding box center [728, 232] width 1051 height 39
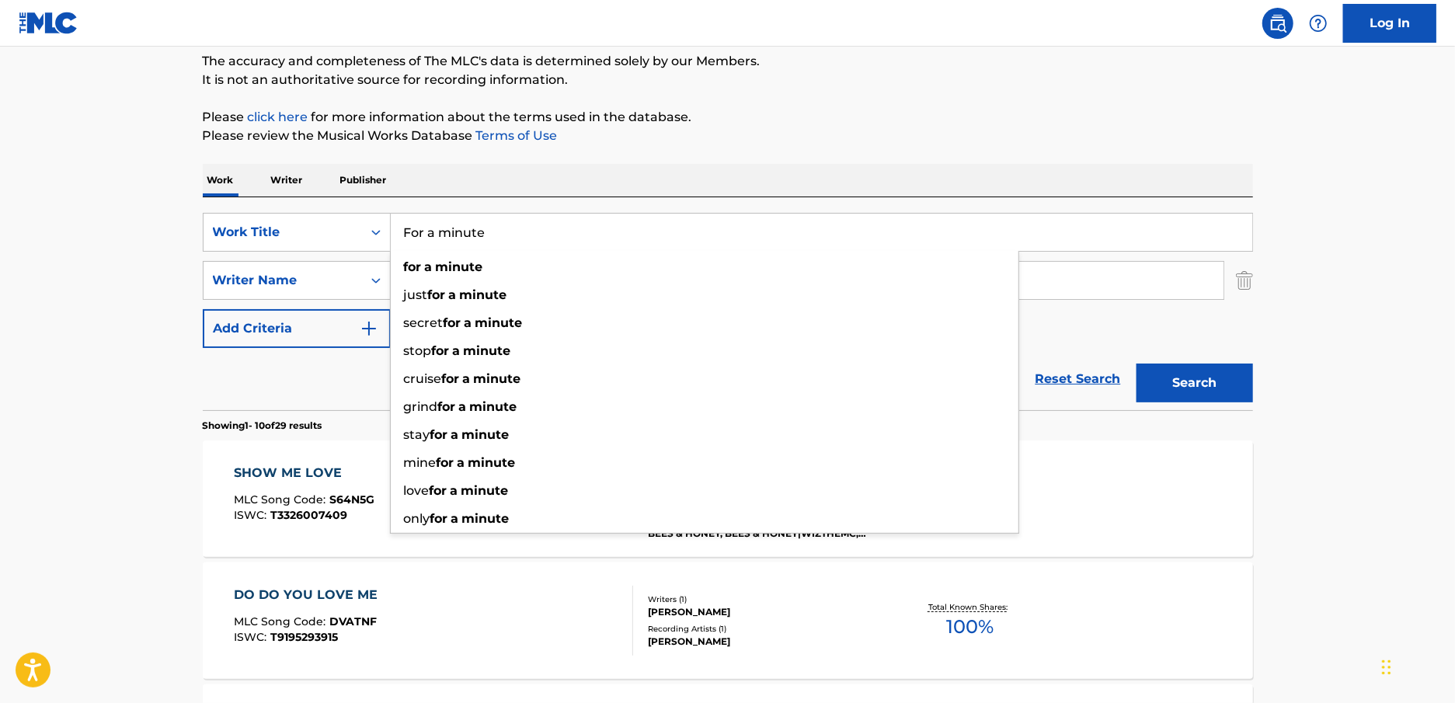
type input "For a minute"
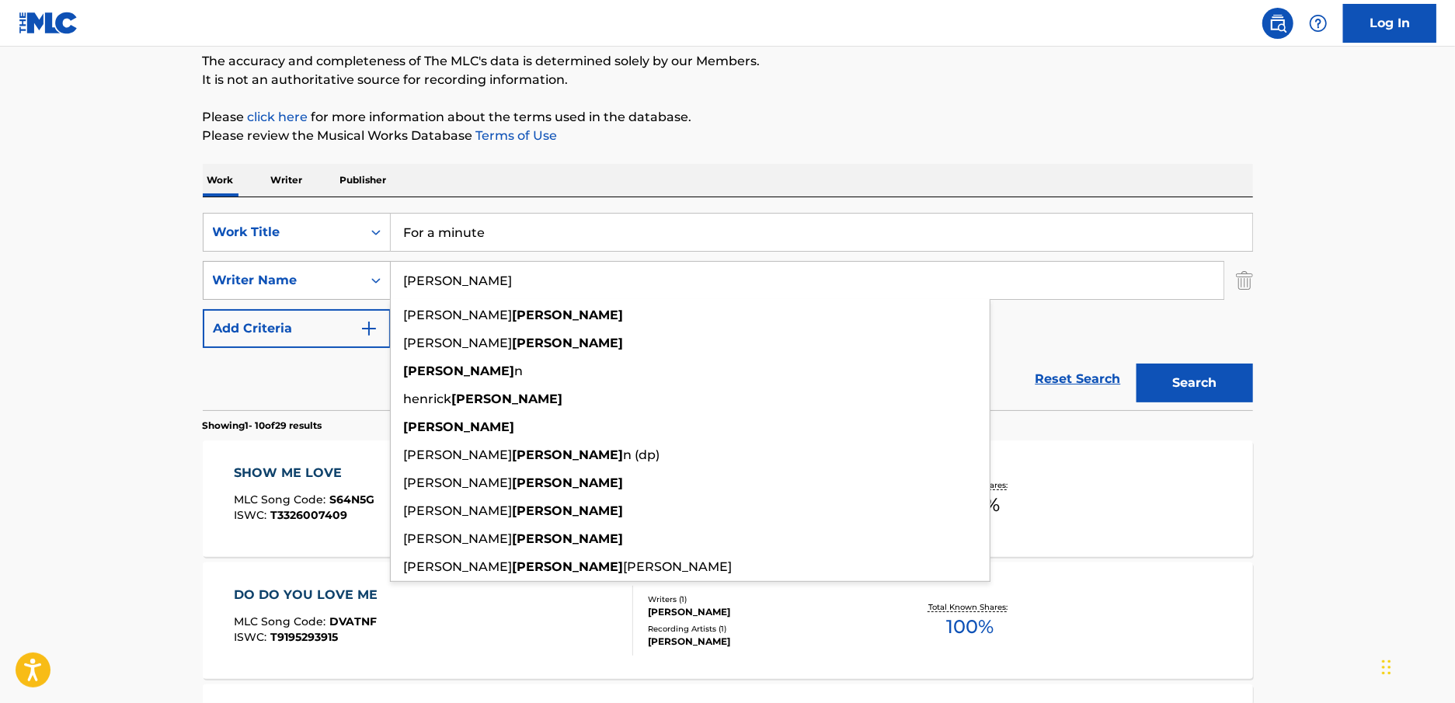
drag, startPoint x: 507, startPoint y: 285, endPoint x: 326, endPoint y: 284, distance: 181.8
click at [326, 284] on div "SearchWithCriteria41592708-cf3d-440f-b2fa-651a9d8f3d6d Writer Name [PERSON_NAME…" at bounding box center [728, 280] width 1051 height 39
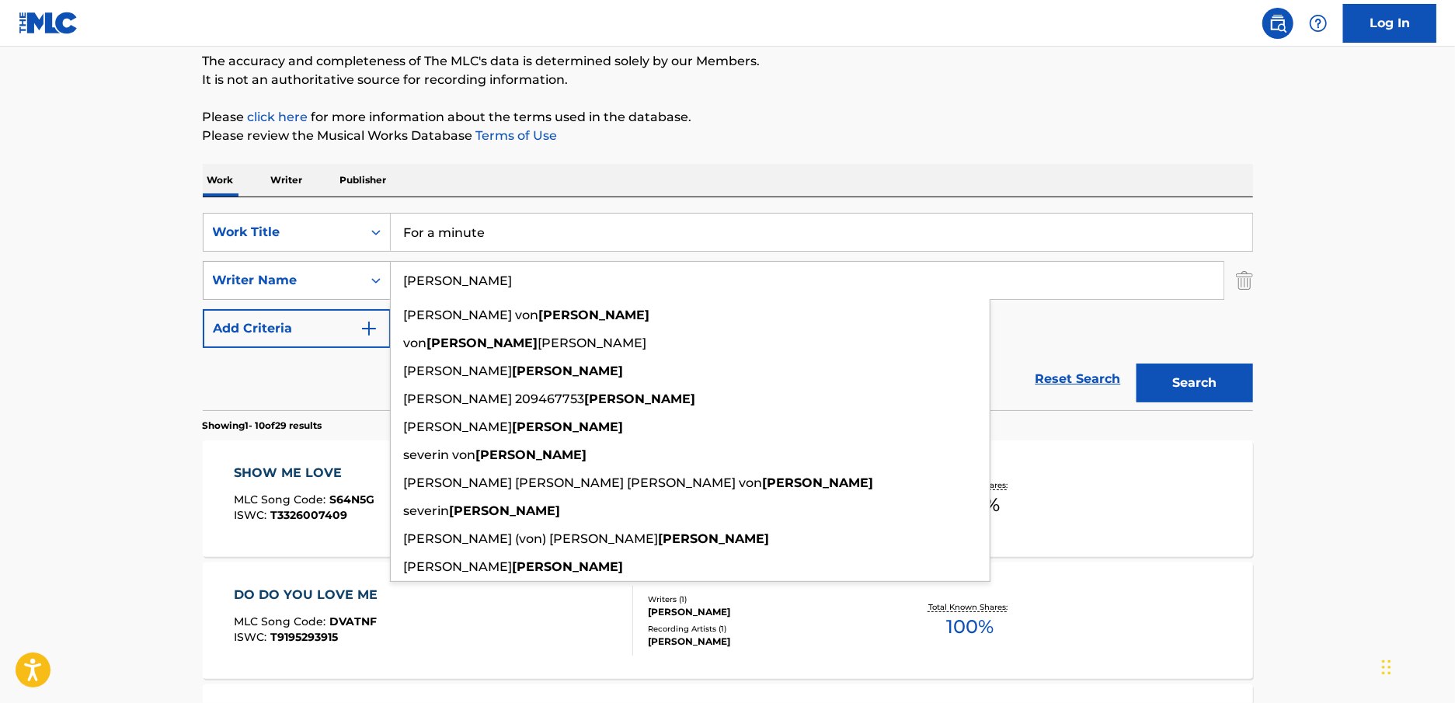
type input "[PERSON_NAME]"
click at [1137, 364] on button "Search" at bounding box center [1195, 383] width 117 height 39
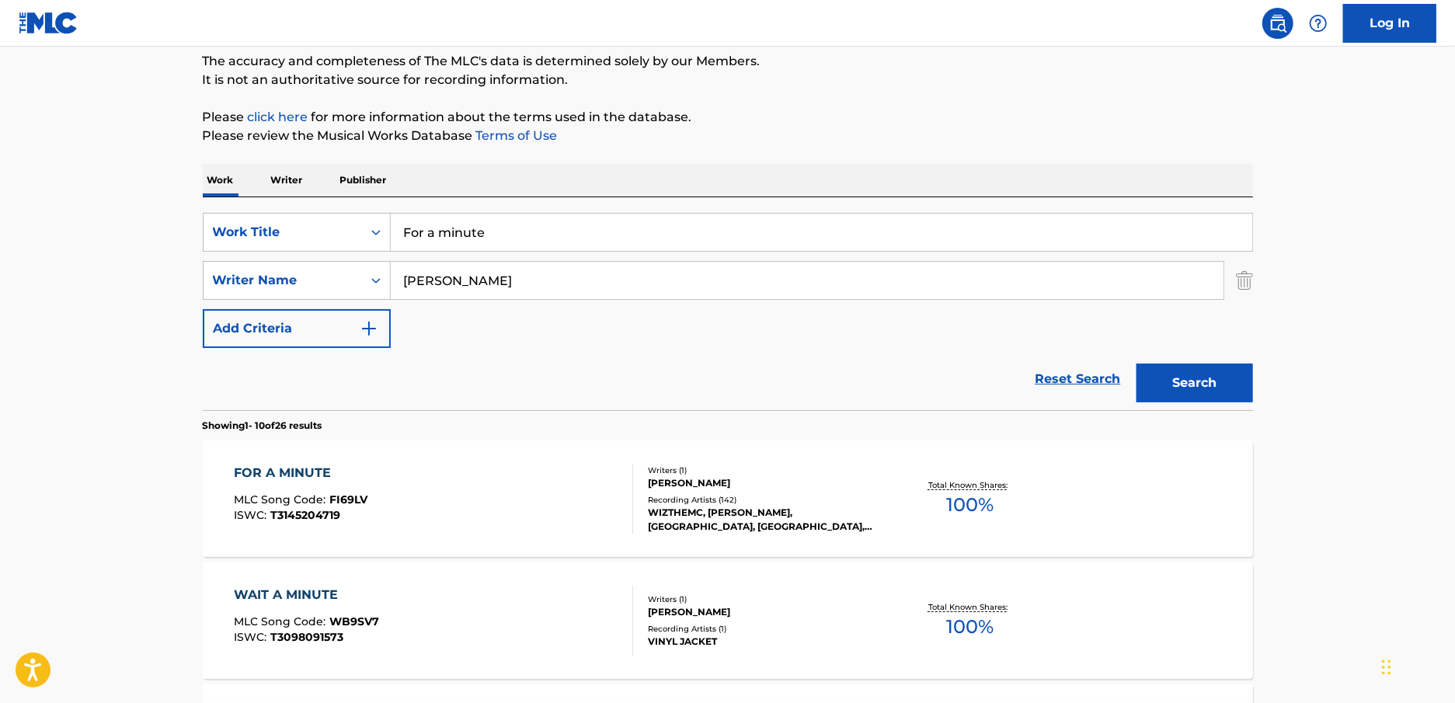
click at [651, 527] on div "WIZTHEMC, [PERSON_NAME], [GEOGRAPHIC_DATA], [GEOGRAPHIC_DATA], [GEOGRAPHIC_DATA]" at bounding box center [765, 520] width 235 height 28
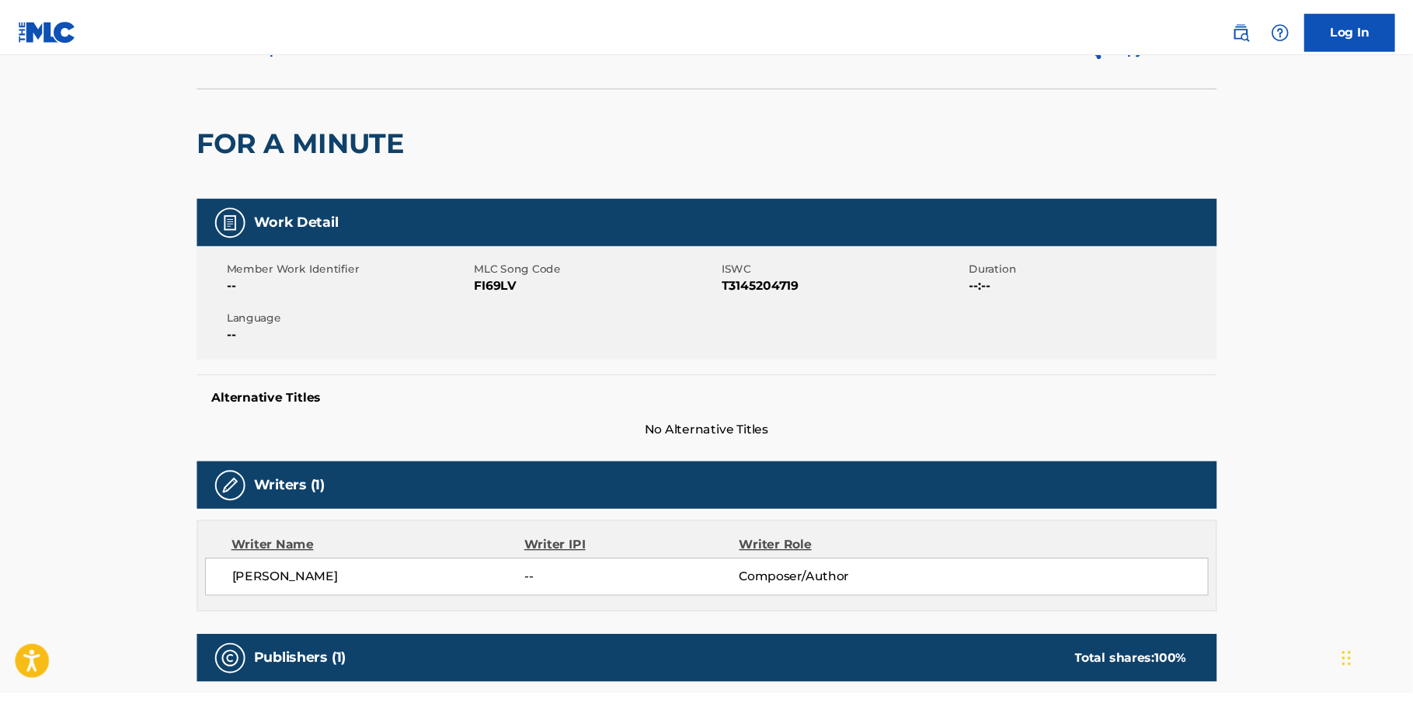
scroll to position [87, 0]
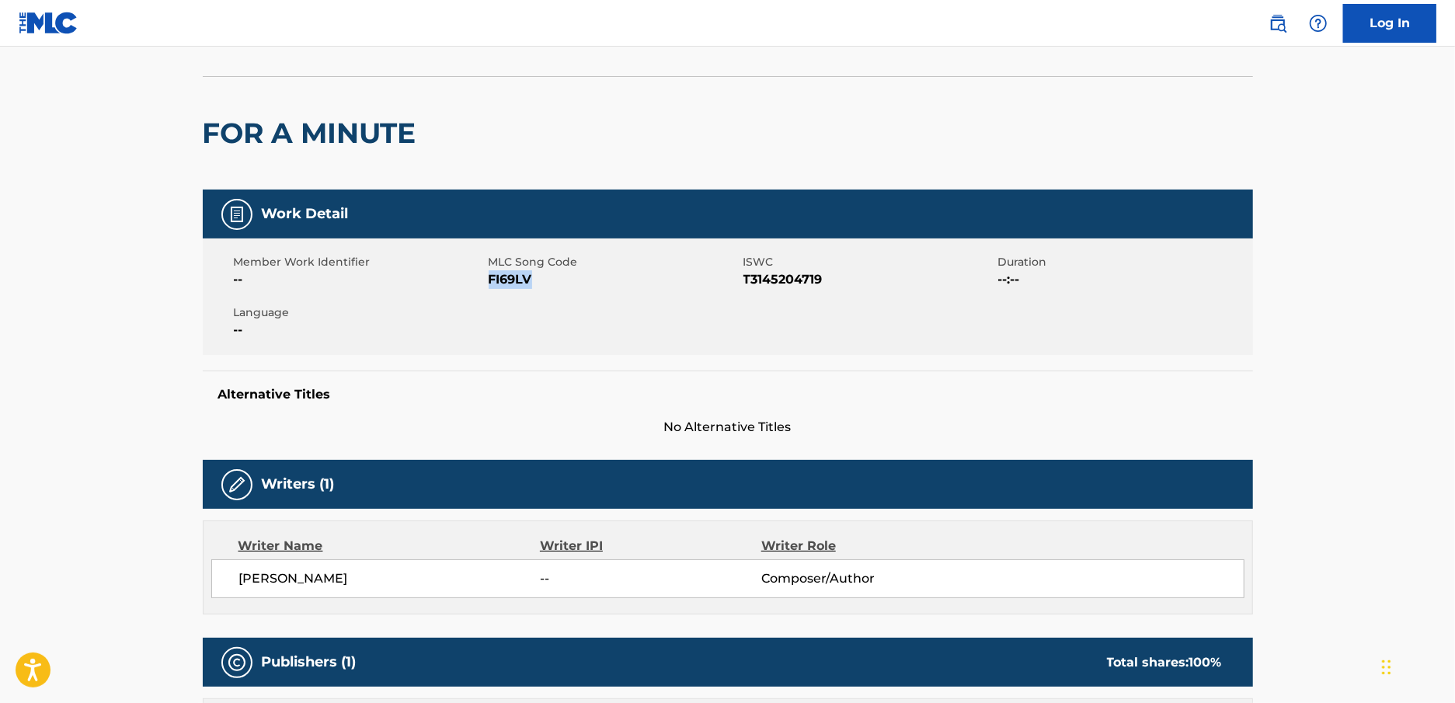
drag, startPoint x: 491, startPoint y: 279, endPoint x: 586, endPoint y: 279, distance: 94.8
click at [586, 279] on span "FI69LV" at bounding box center [614, 279] width 251 height 19
copy span "FI69LV"
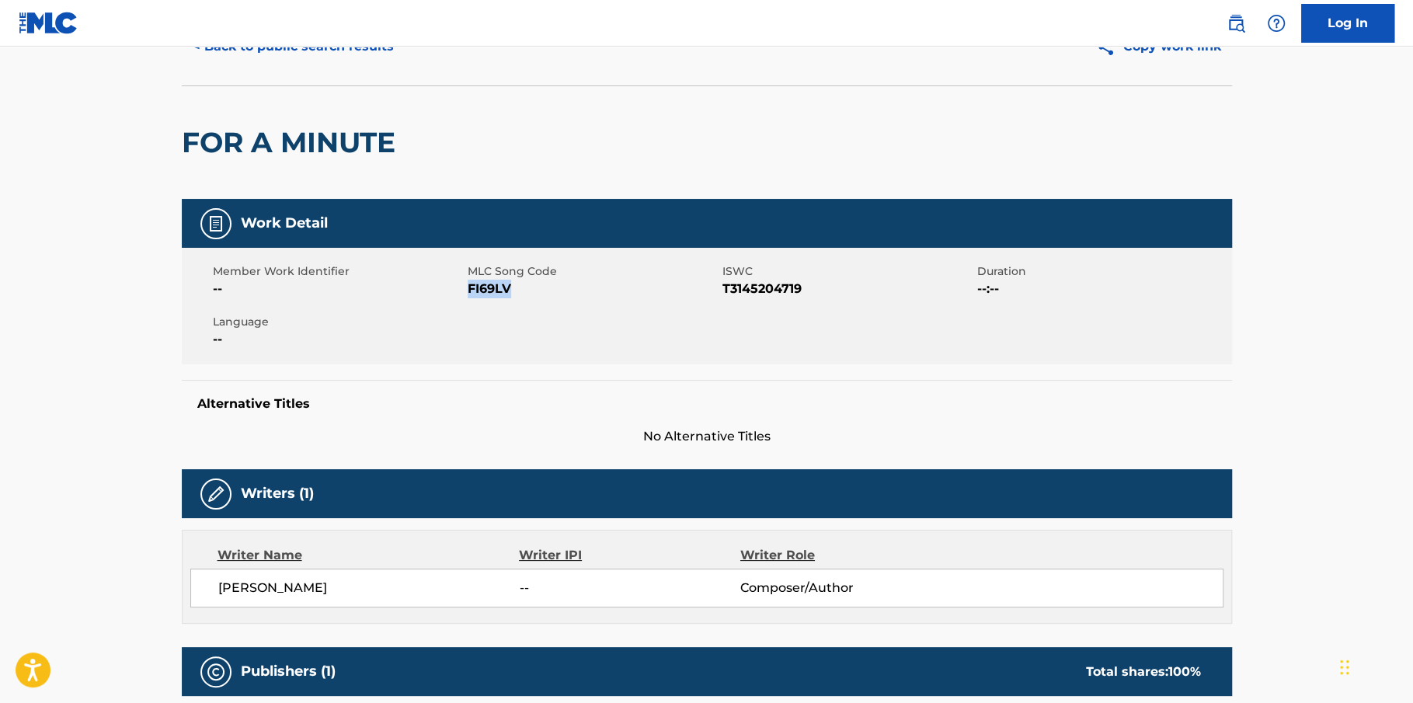
scroll to position [0, 0]
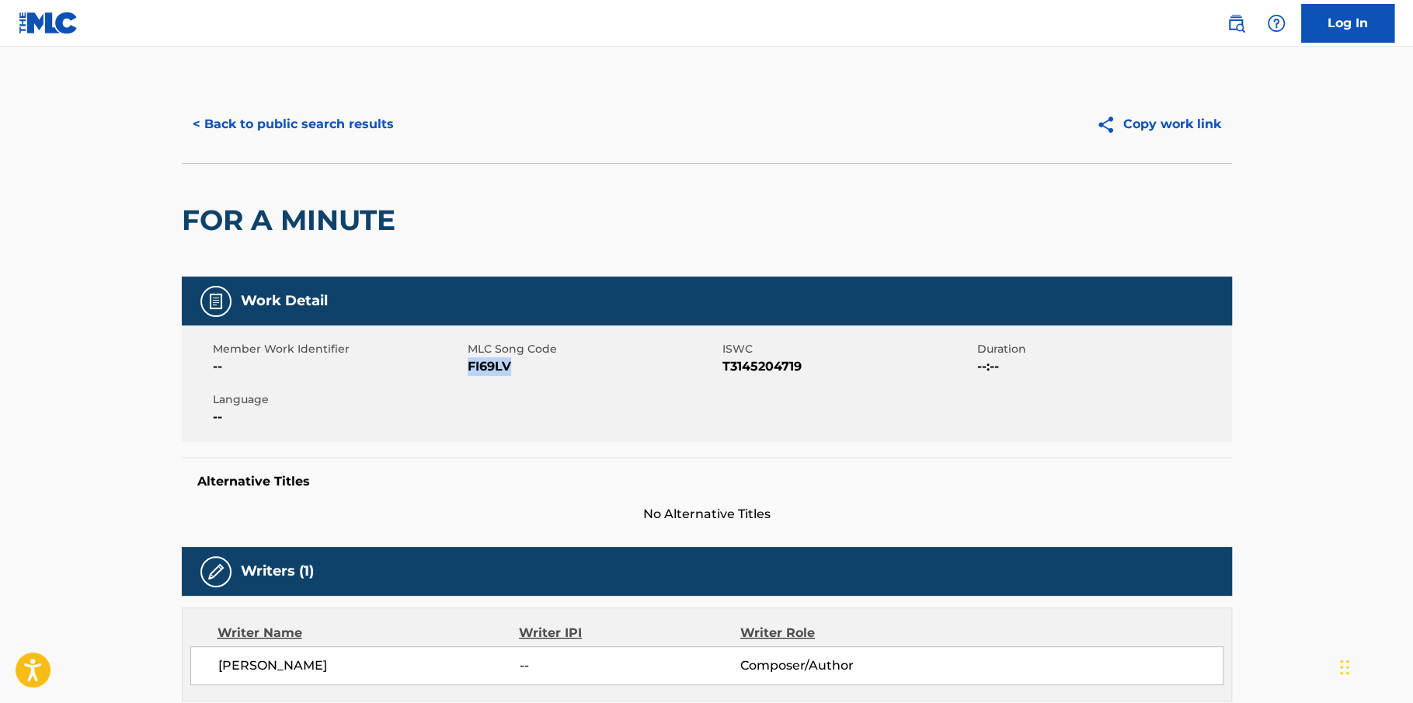
click at [297, 131] on button "< Back to public search results" at bounding box center [293, 124] width 223 height 39
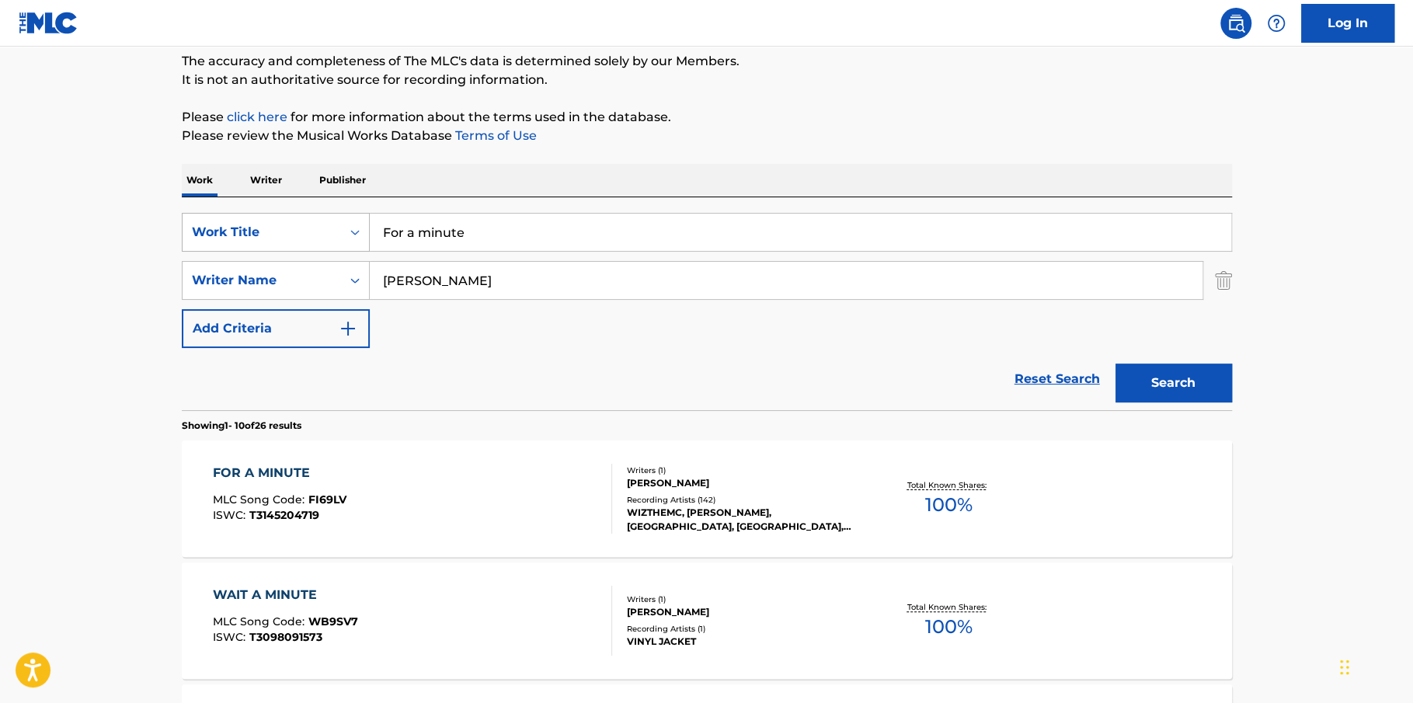
drag, startPoint x: 484, startPoint y: 235, endPoint x: 319, endPoint y: 216, distance: 166.6
click at [319, 216] on div "SearchWithCriteria7a38dc5d-e3ce-4c14-8abd-4058e2b0b695 Work Title For a minute" at bounding box center [707, 232] width 1051 height 39
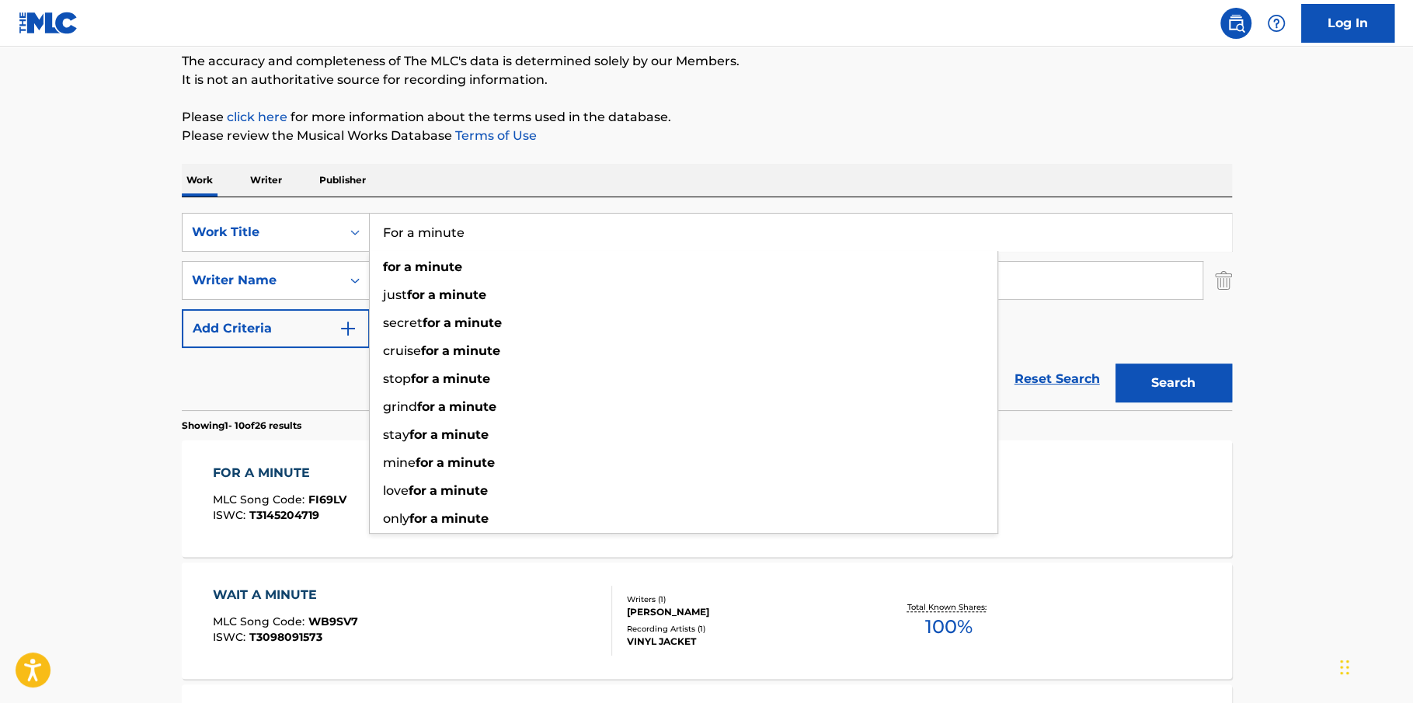
paste input "No broke boys (DJ STRESSI REMIX)"
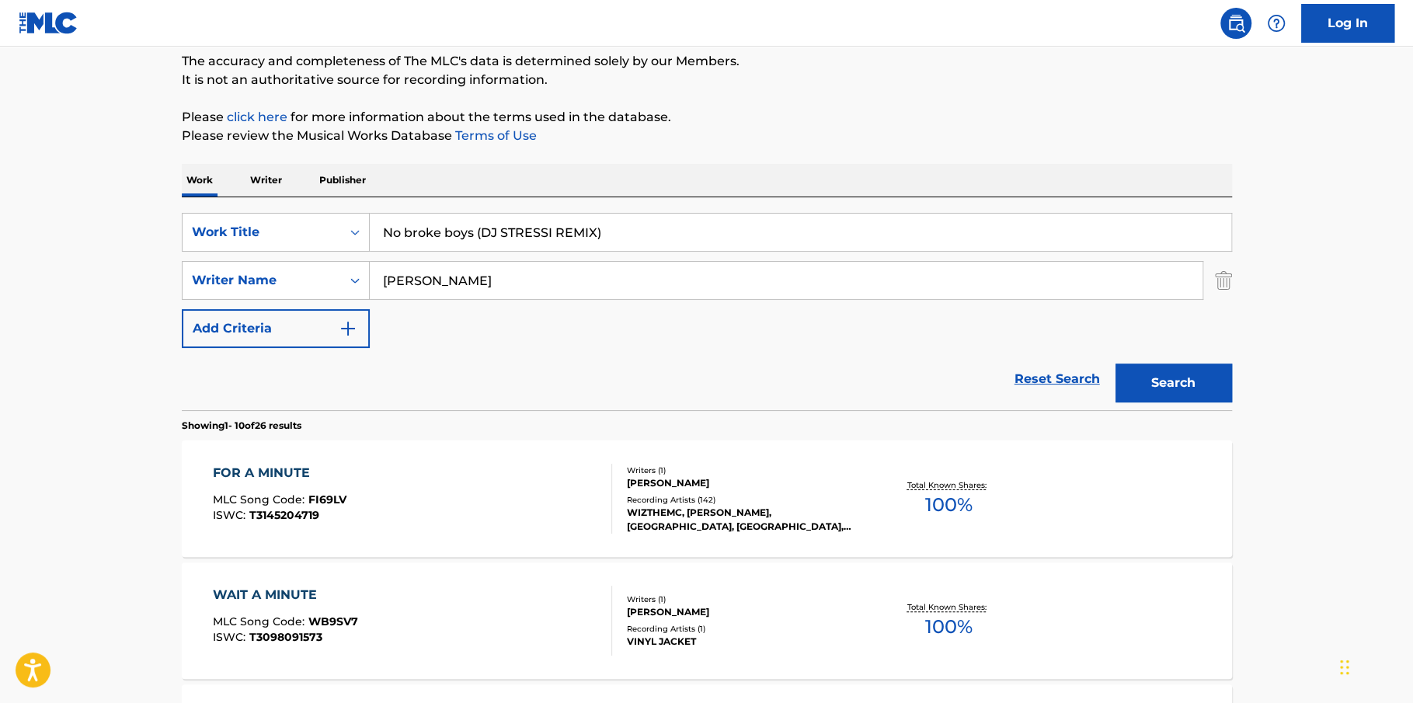
type input "No broke boys (DJ STRESSI REMIX)"
drag, startPoint x: 469, startPoint y: 277, endPoint x: 219, endPoint y: 259, distance: 250.8
click at [219, 261] on div "SearchWithCriteria41592708-cf3d-440f-b2fa-651a9d8f3d6d Writer Name [PERSON_NAME]" at bounding box center [707, 280] width 1051 height 39
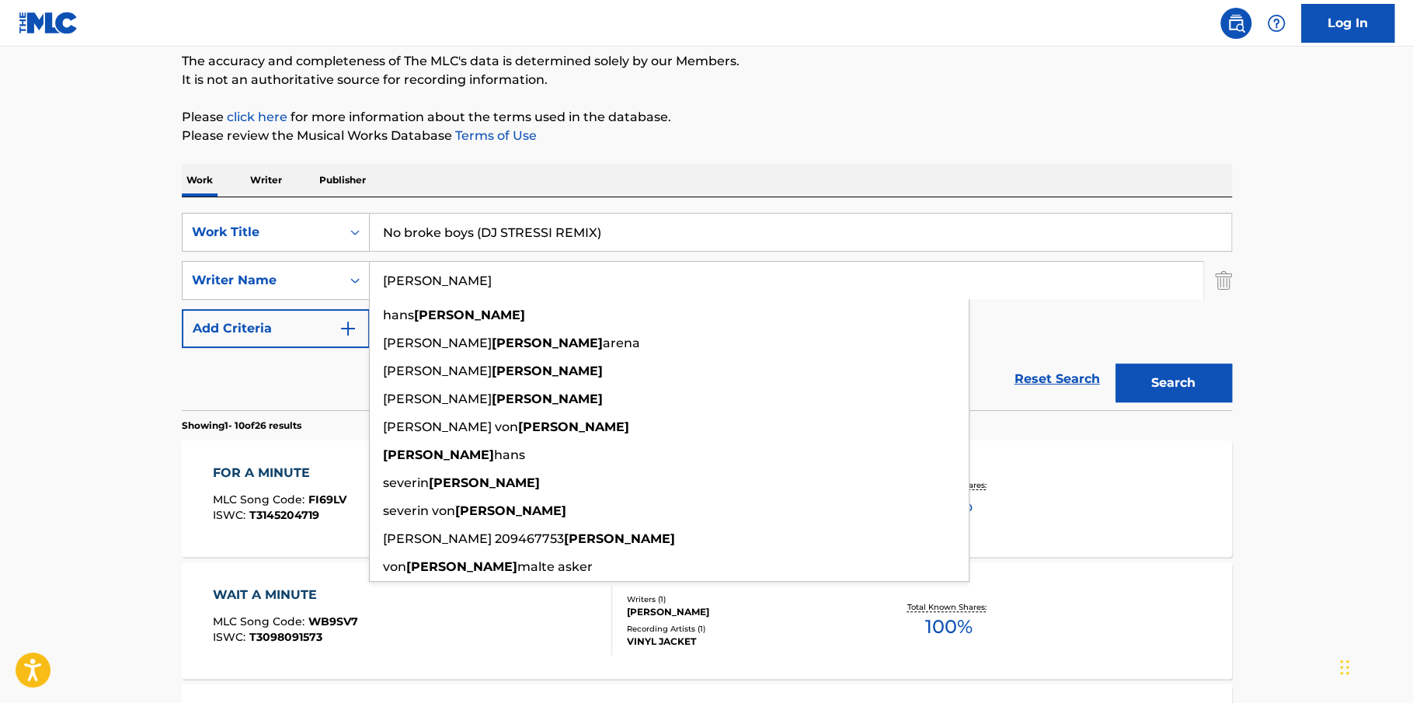
paste input "TINASHE"
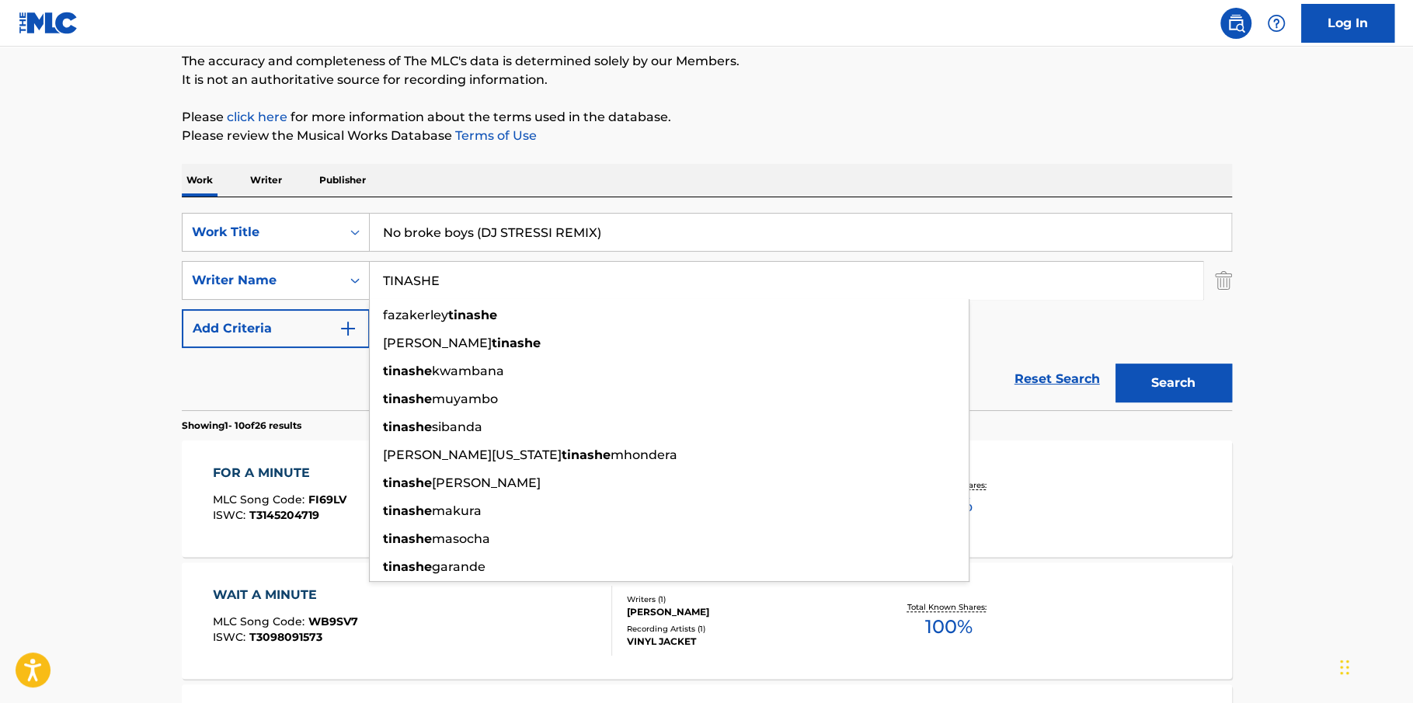
type input "TINASHE"
click at [1179, 385] on button "Search" at bounding box center [1174, 383] width 117 height 39
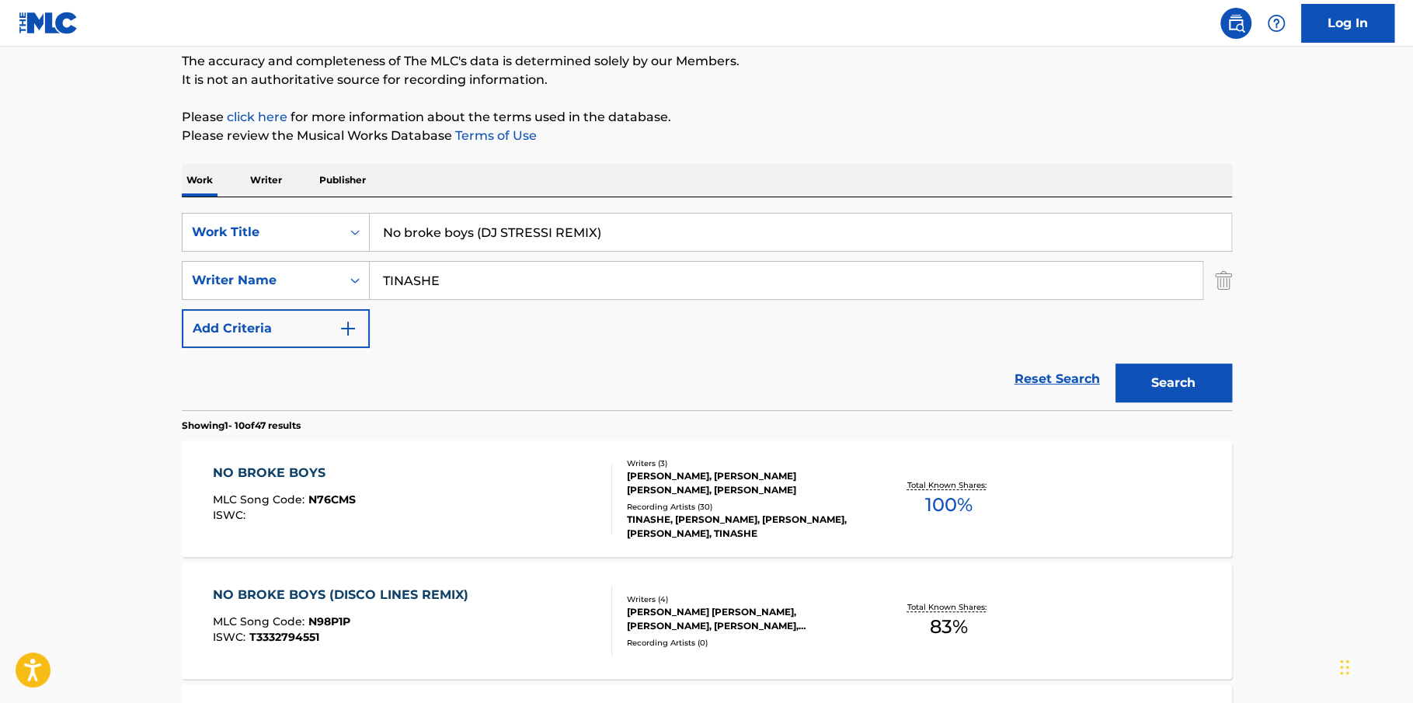
click at [782, 531] on div "TINASHE, [PERSON_NAME], [PERSON_NAME], [PERSON_NAME], TINASHE" at bounding box center [744, 527] width 235 height 28
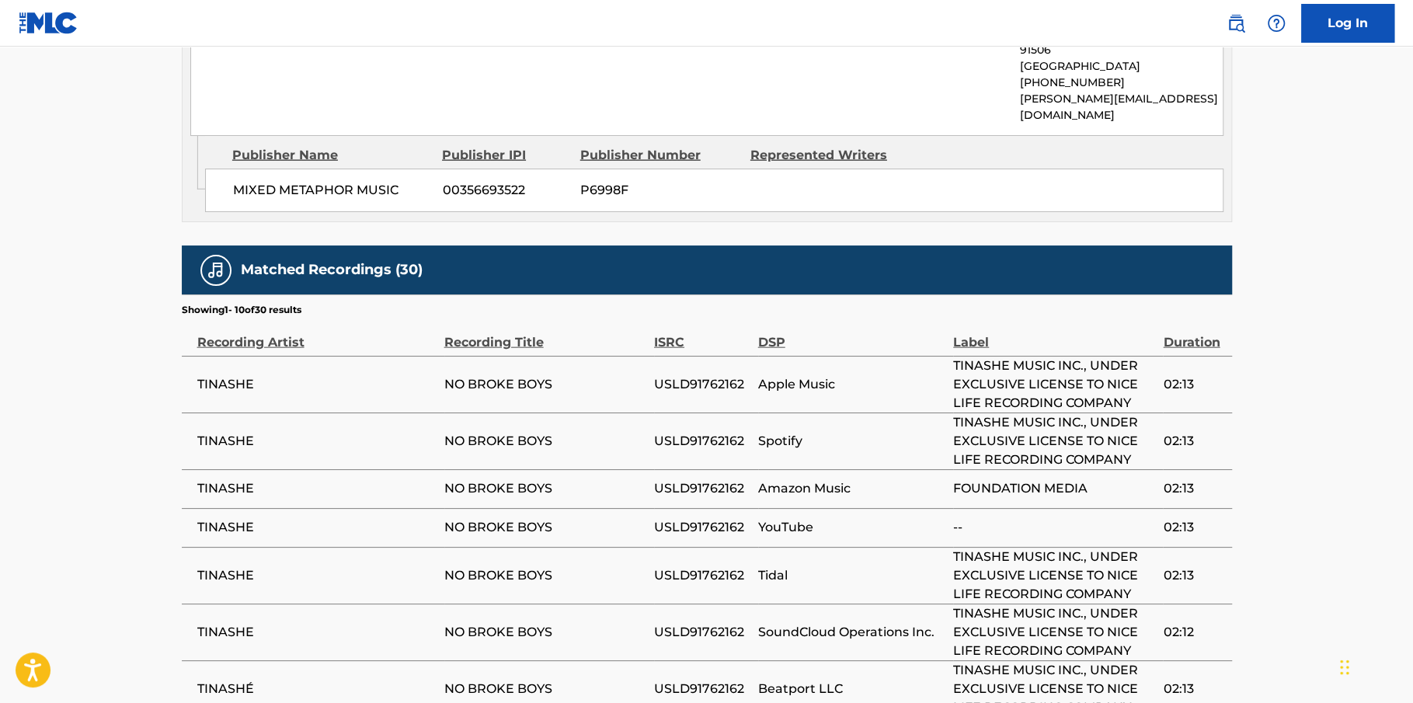
scroll to position [2556, 0]
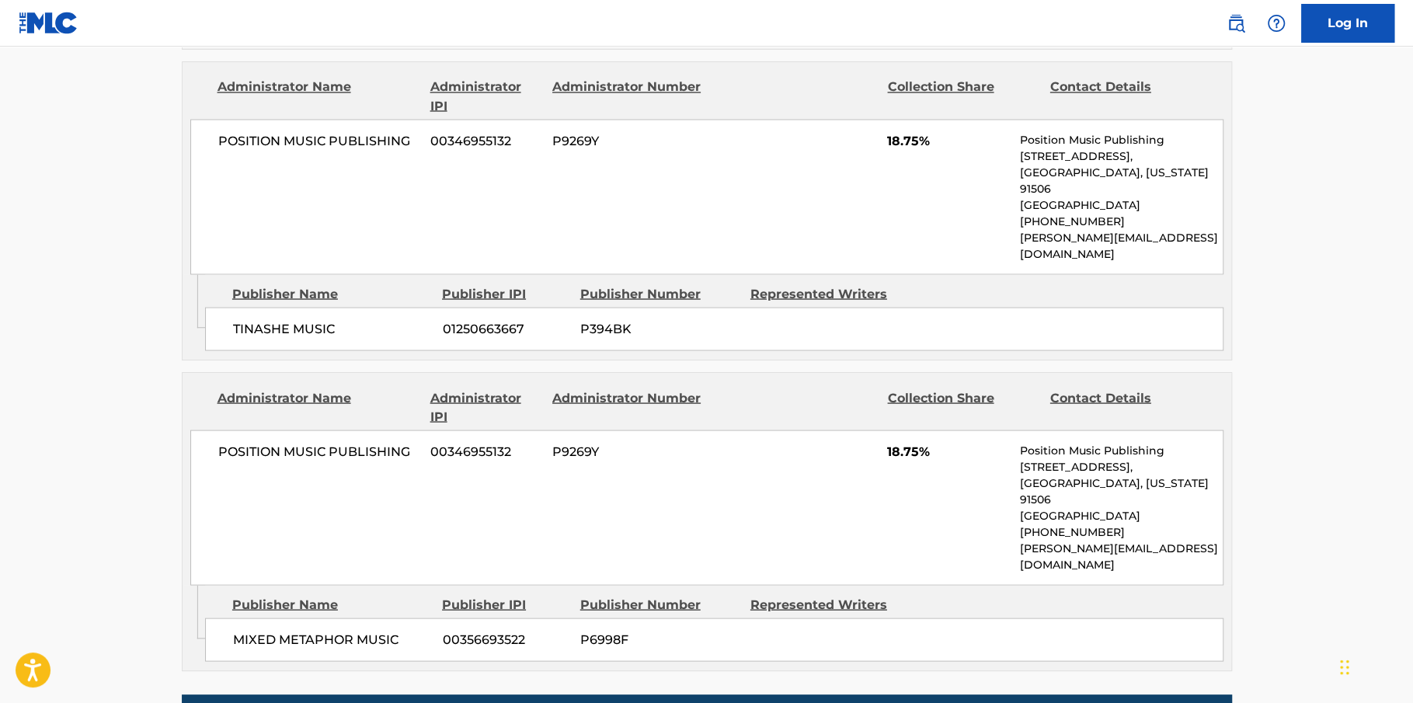
scroll to position [2487, 0]
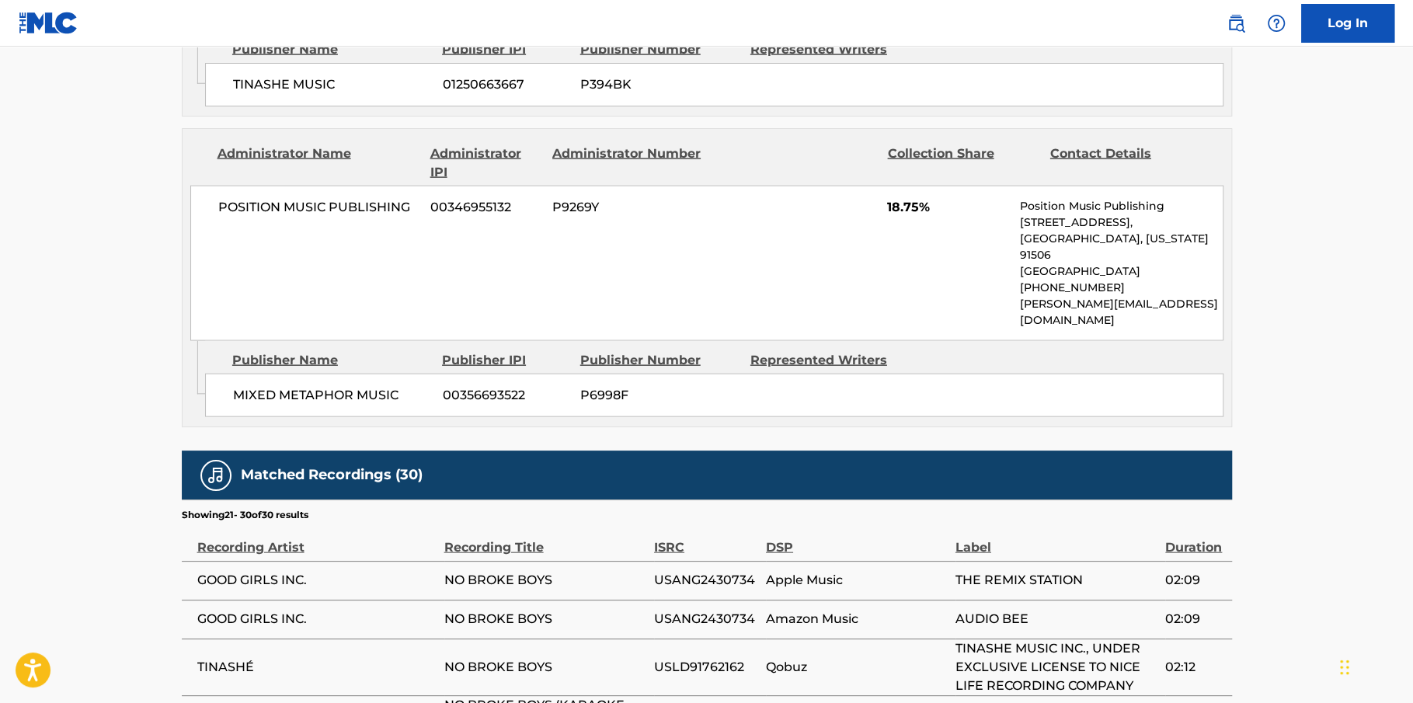
scroll to position [2521, 0]
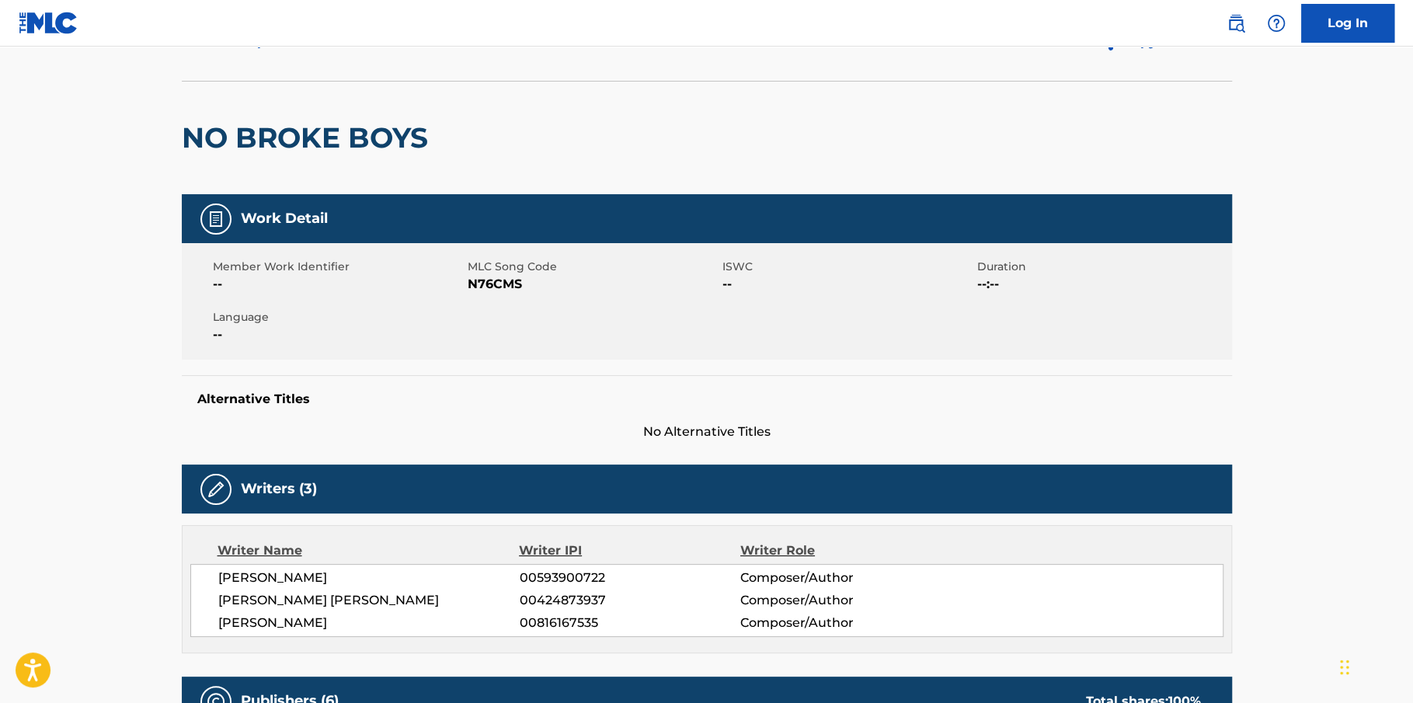
scroll to position [0, 0]
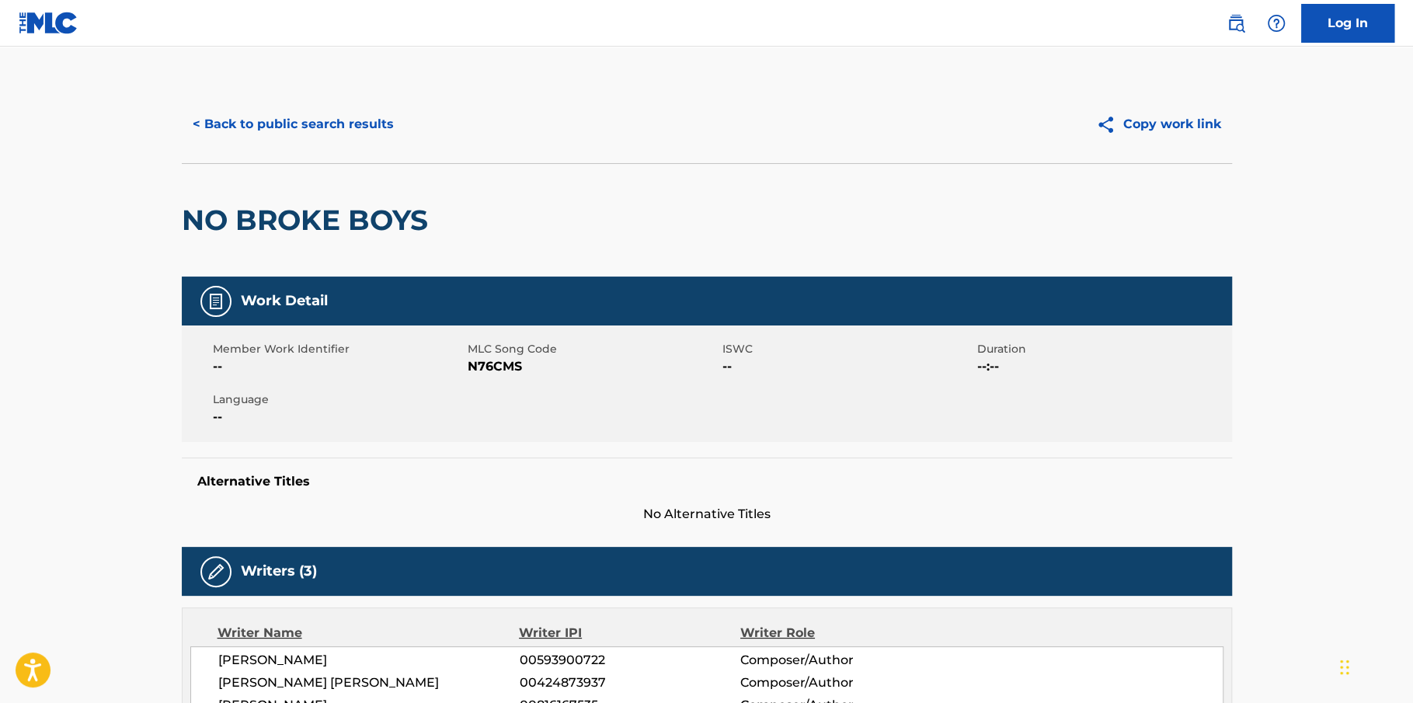
click at [368, 130] on button "< Back to public search results" at bounding box center [293, 124] width 223 height 39
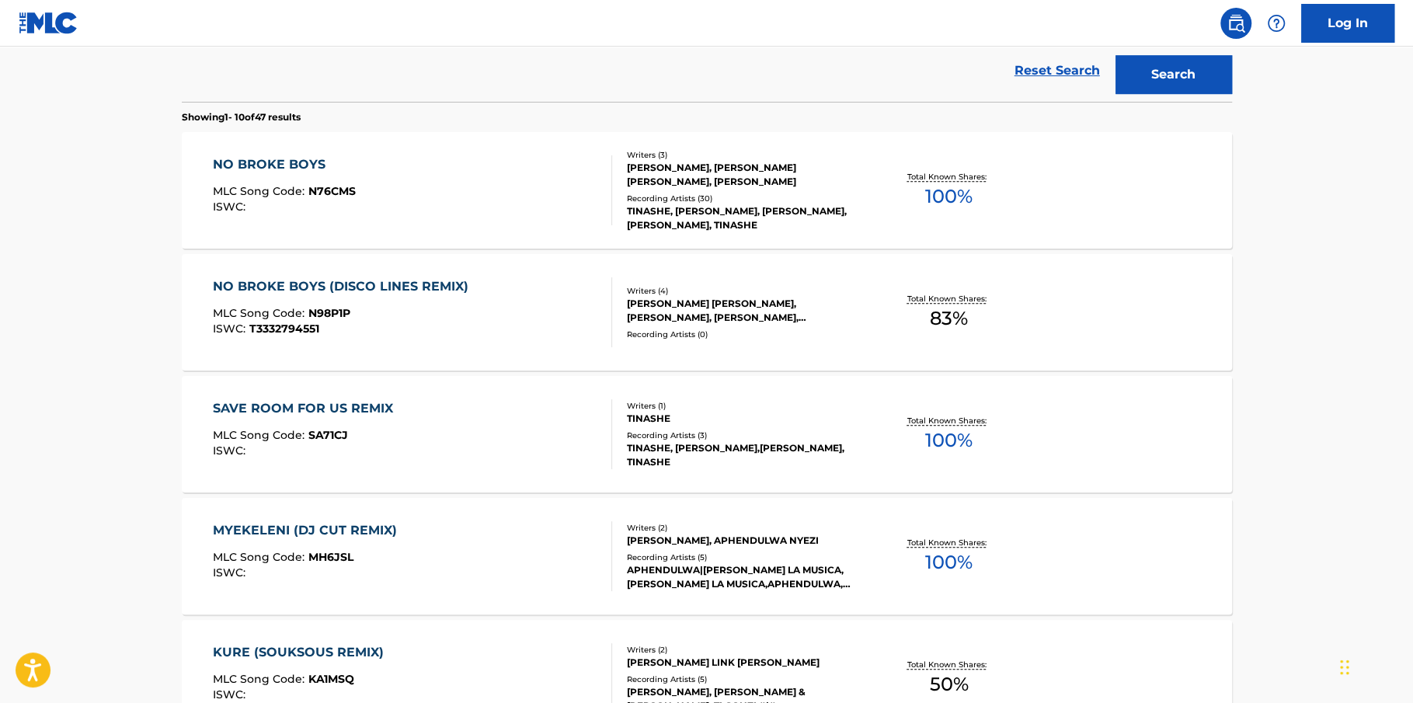
scroll to position [472, 0]
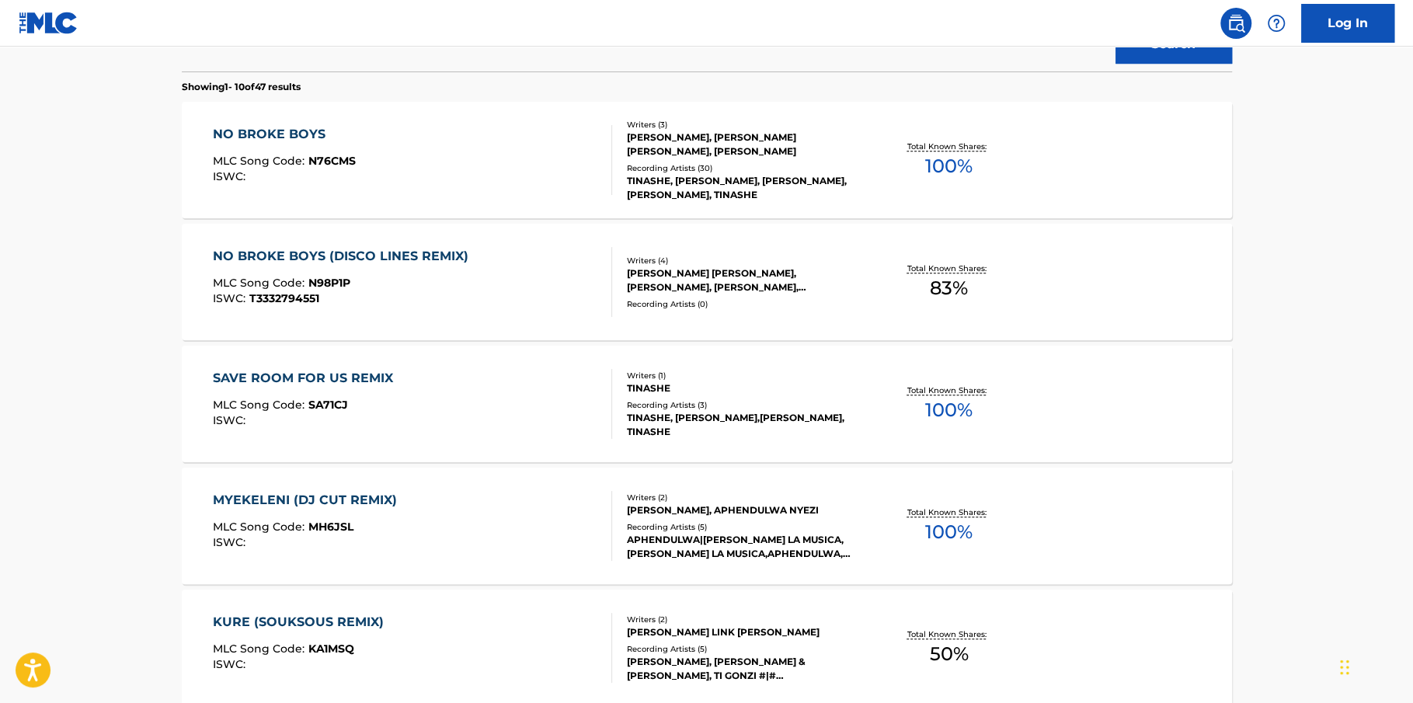
click at [727, 284] on div "[PERSON_NAME] [PERSON_NAME], [PERSON_NAME], [PERSON_NAME], [PERSON_NAME]" at bounding box center [744, 281] width 235 height 28
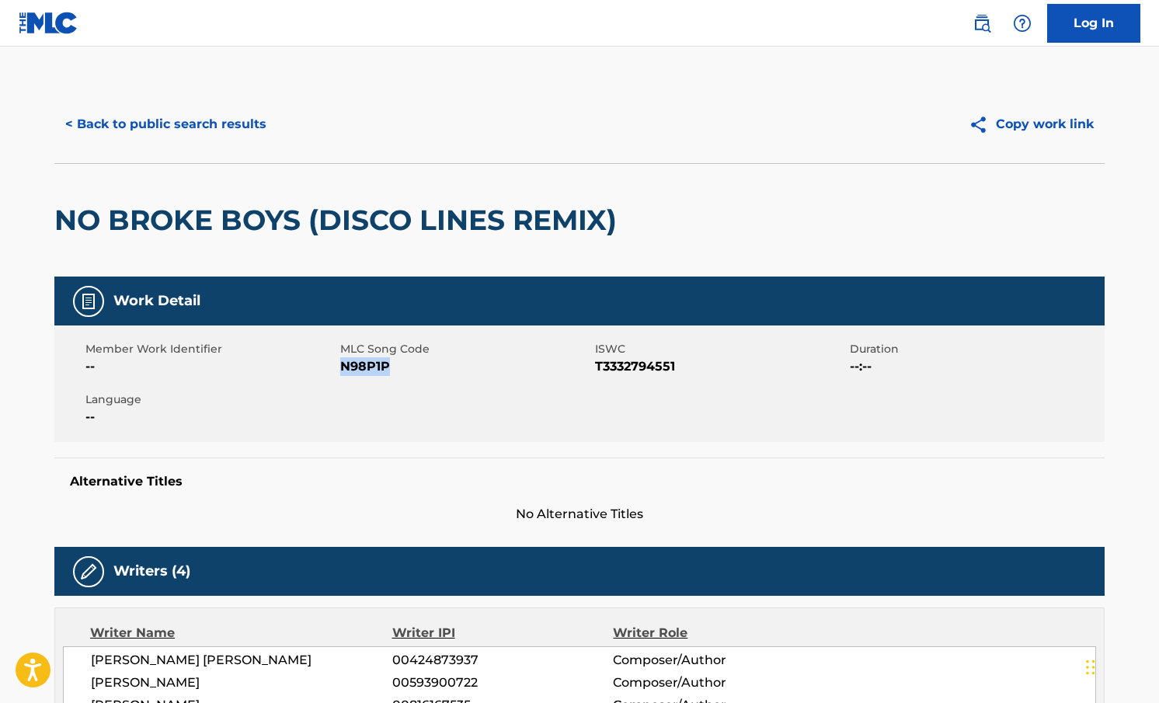
drag, startPoint x: 340, startPoint y: 367, endPoint x: 443, endPoint y: 367, distance: 102.6
click at [443, 367] on span "N98P1P" at bounding box center [465, 366] width 251 height 19
copy span "N98P1P"
